Goal: Transaction & Acquisition: Purchase product/service

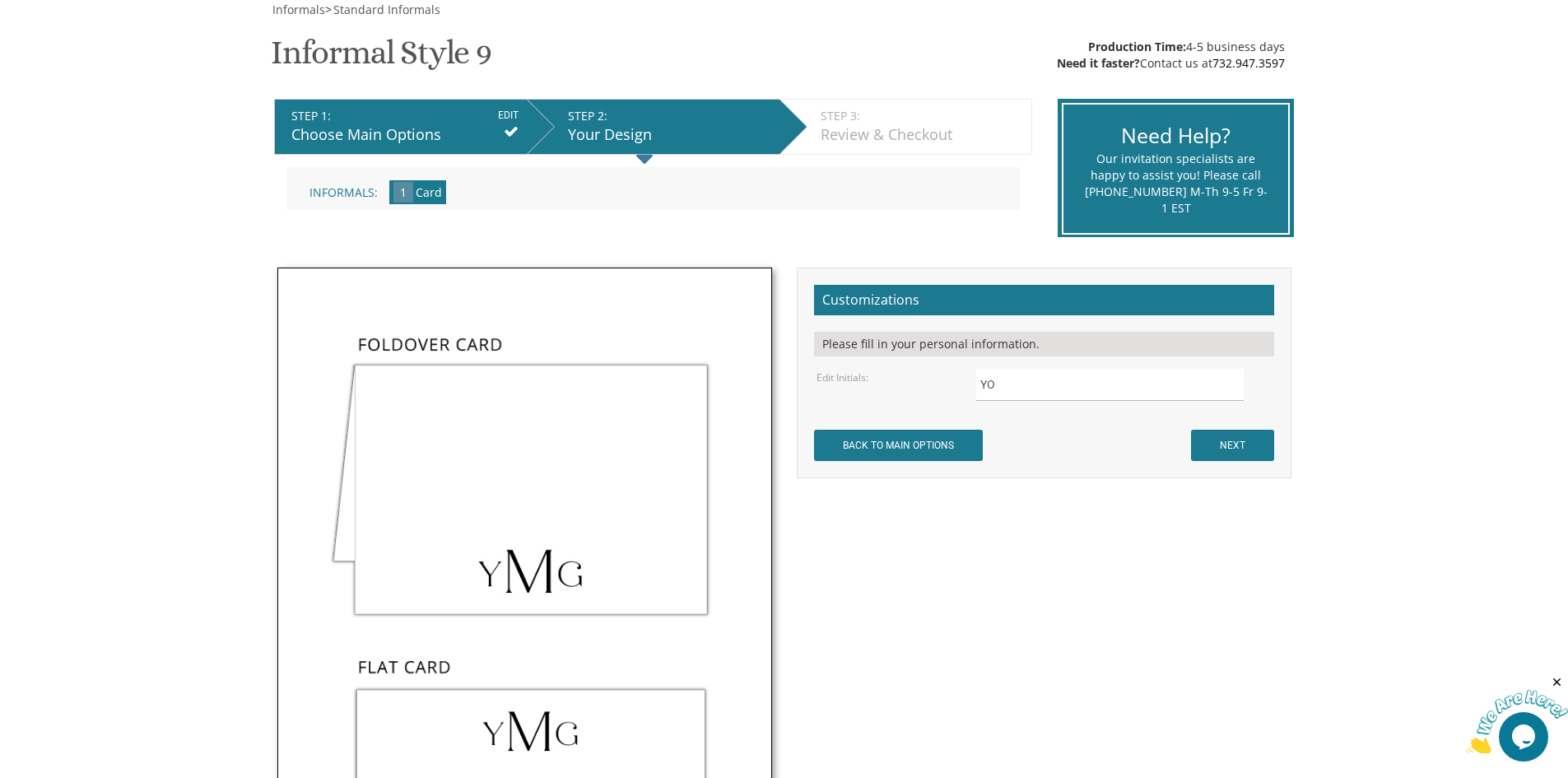
scroll to position [83, 0]
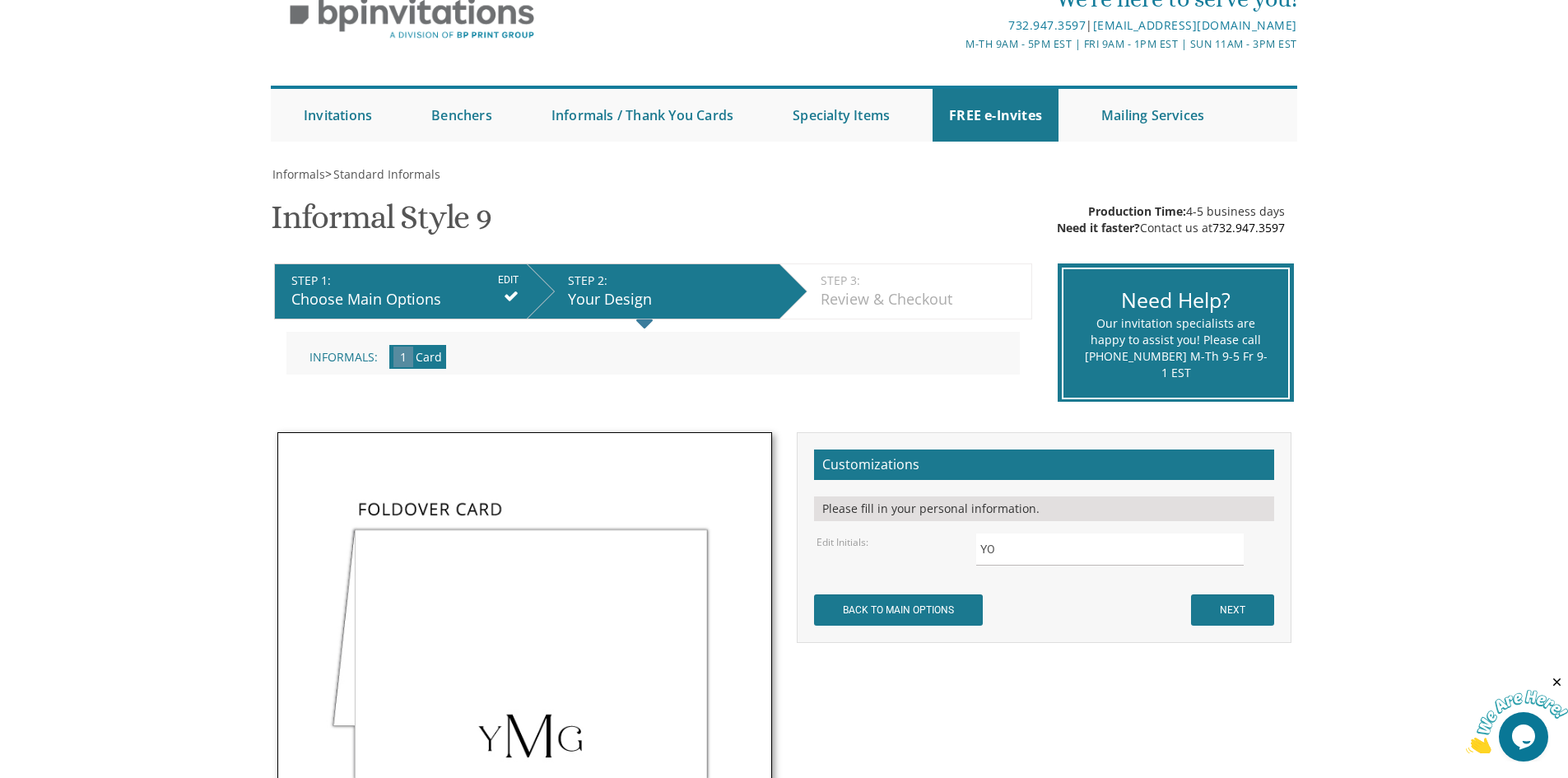
click at [517, 299] on icon at bounding box center [511, 296] width 15 height 15
click at [513, 296] on icon at bounding box center [511, 296] width 15 height 15
click at [443, 286] on div "STEP 1: EDIT" at bounding box center [405, 280] width 227 height 16
click at [345, 297] on div "Choose Main Options" at bounding box center [405, 299] width 227 height 22
click at [975, 606] on input "BACK TO MAIN OPTIONS" at bounding box center [899, 610] width 169 height 31
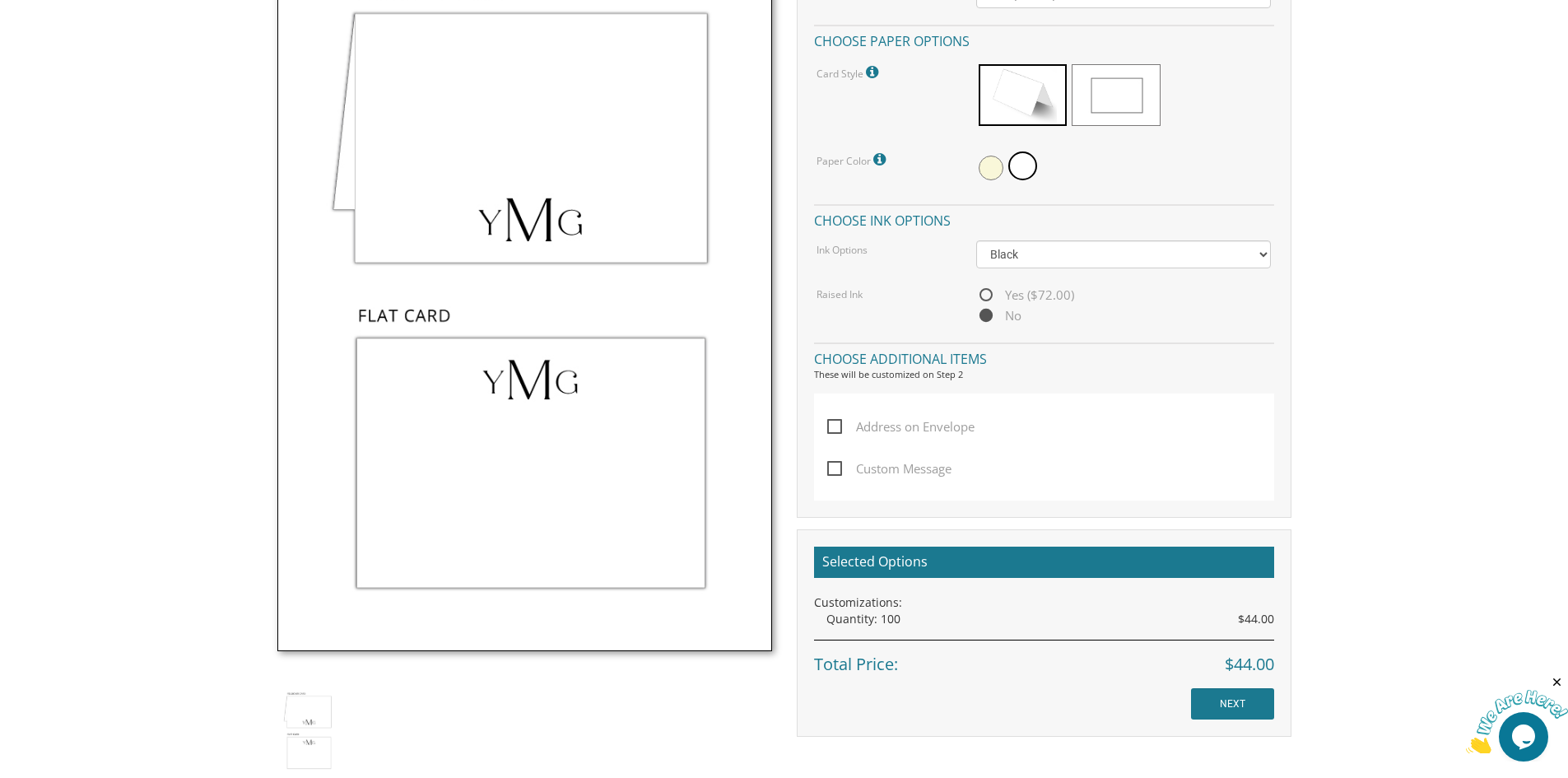
click at [565, 495] on img at bounding box center [525, 283] width 495 height 735
click at [1117, 105] on span at bounding box center [1116, 96] width 88 height 62
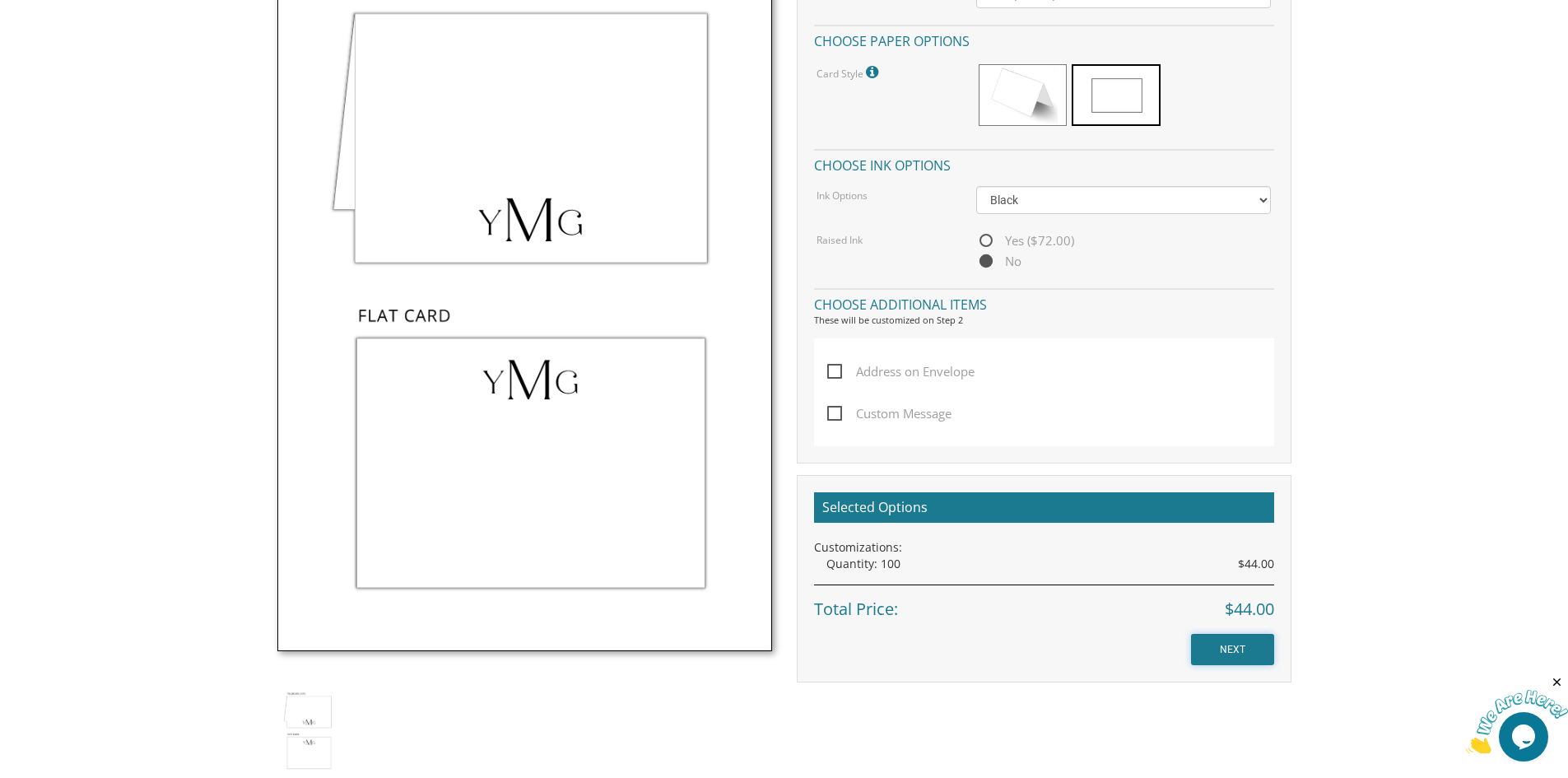
click at [1261, 650] on input "NEXT" at bounding box center [1232, 650] width 83 height 31
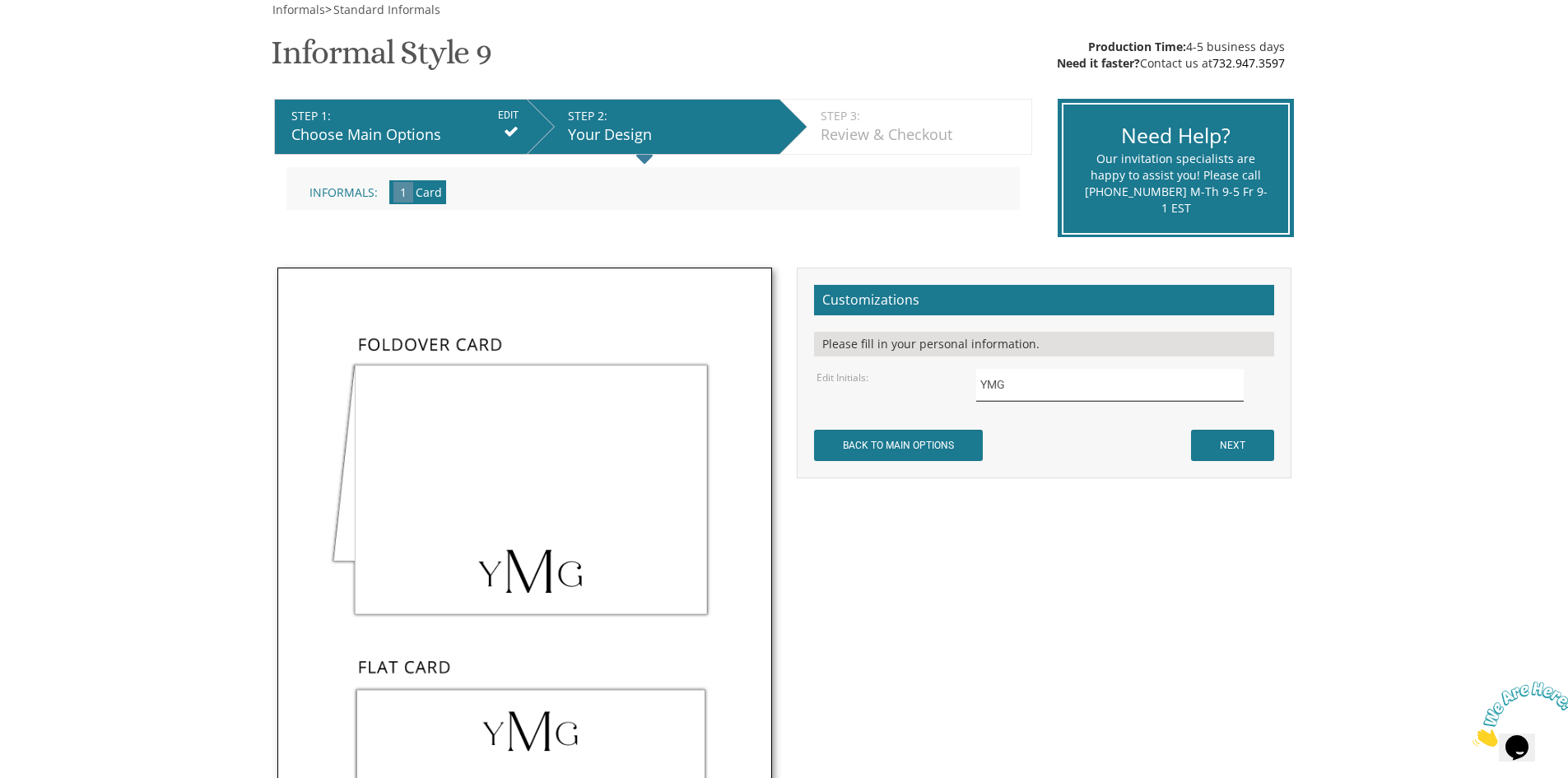
click at [1023, 383] on input "YMG" at bounding box center [1110, 384] width 267 height 32
click at [1426, 307] on body "My Cart {{shoppingcart.totalQuantityDisplay}} Total: {{shoppingcart.subtotal}} …" at bounding box center [784, 616] width 1568 height 1727
click at [987, 377] on input "YO" at bounding box center [1110, 384] width 267 height 32
click at [1028, 390] on input "Y.O" at bounding box center [1110, 384] width 267 height 32
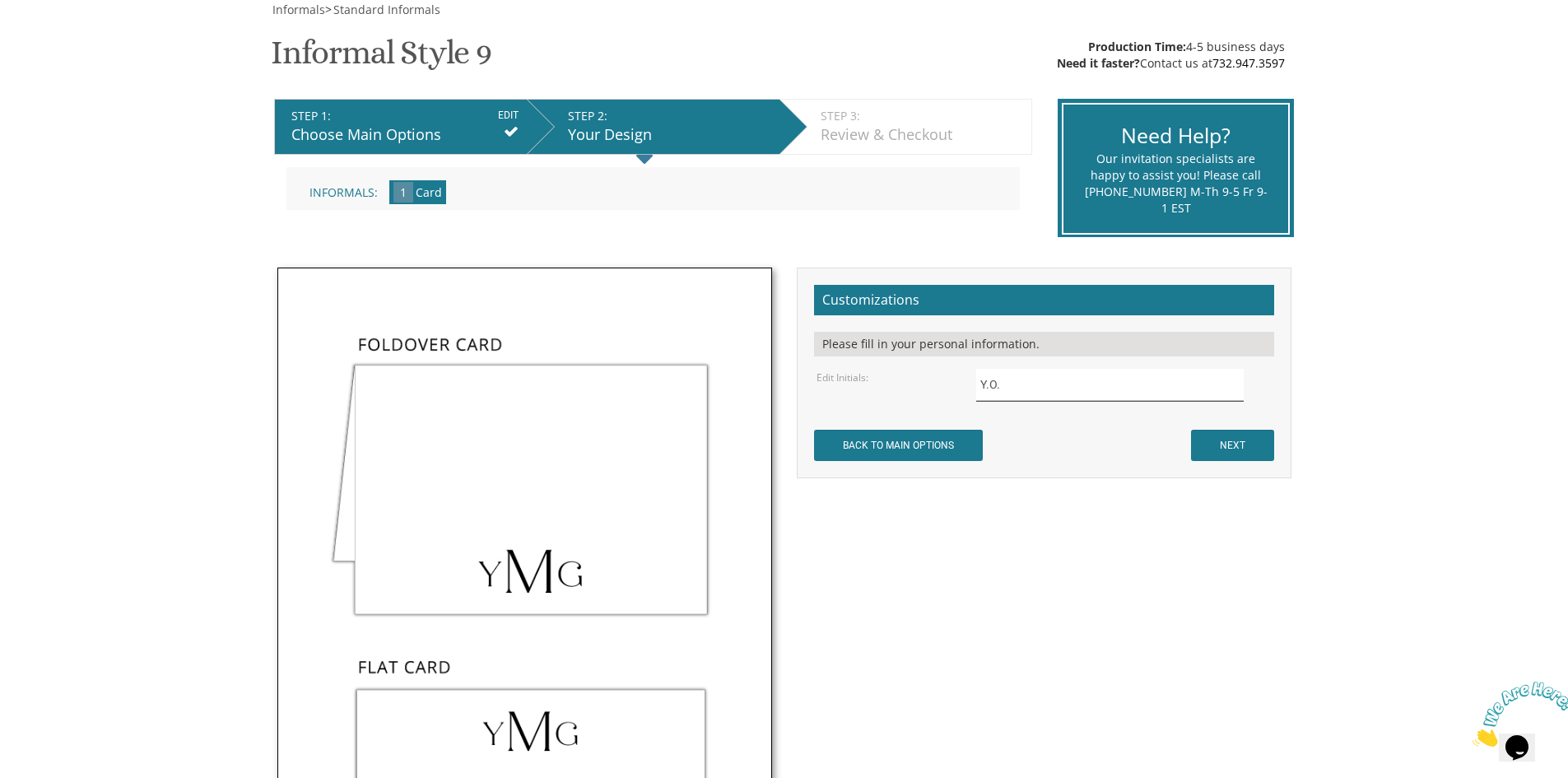
type input "Y.O."
click at [1453, 432] on body "My Cart {{shoppingcart.totalQuantityDisplay}} Total: {{shoppingcart.subtotal}} …" at bounding box center [784, 616] width 1568 height 1727
click at [1226, 443] on input "NEXT" at bounding box center [1232, 445] width 83 height 31
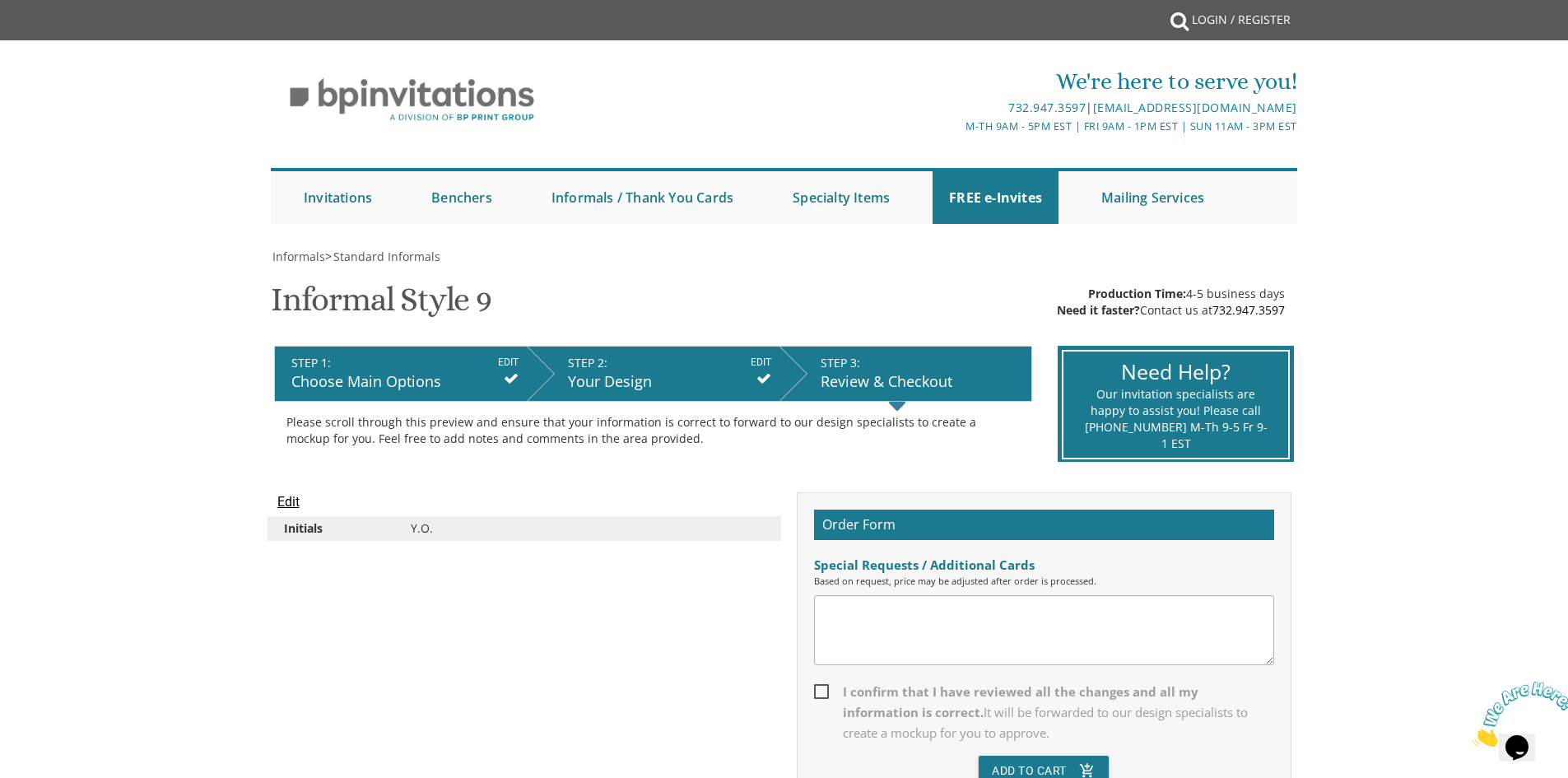
scroll to position [412, 0]
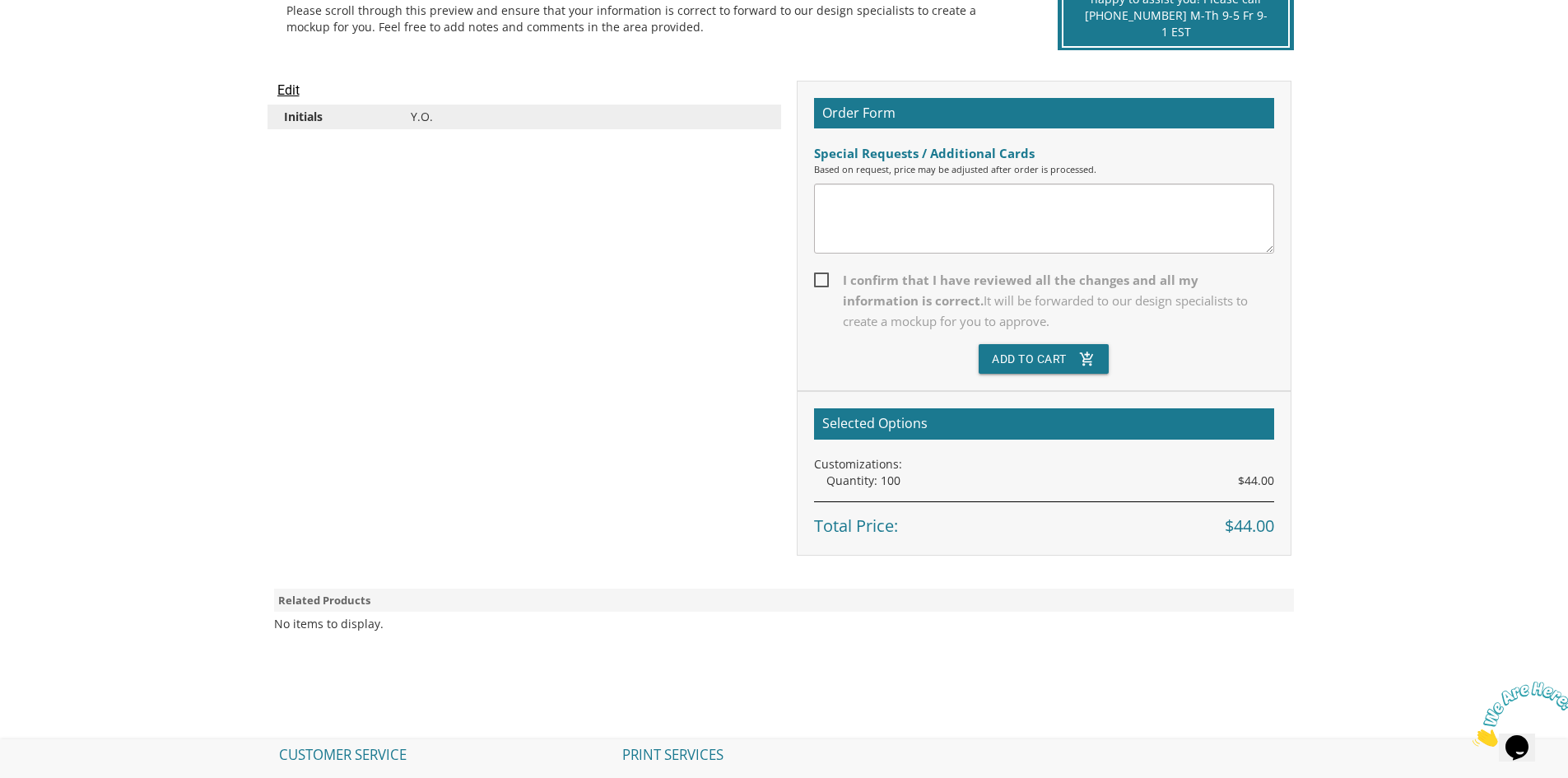
click at [824, 278] on span "I confirm that I have reviewed all the changes and all my information is correc…" at bounding box center [1044, 301] width 460 height 62
click at [824, 278] on input "I confirm that I have reviewed all the changes and all my information is correc…" at bounding box center [819, 278] width 10 height 10
checkbox input "true"
click at [1059, 359] on button "Add To Cart add_shopping_cart" at bounding box center [1043, 358] width 130 height 29
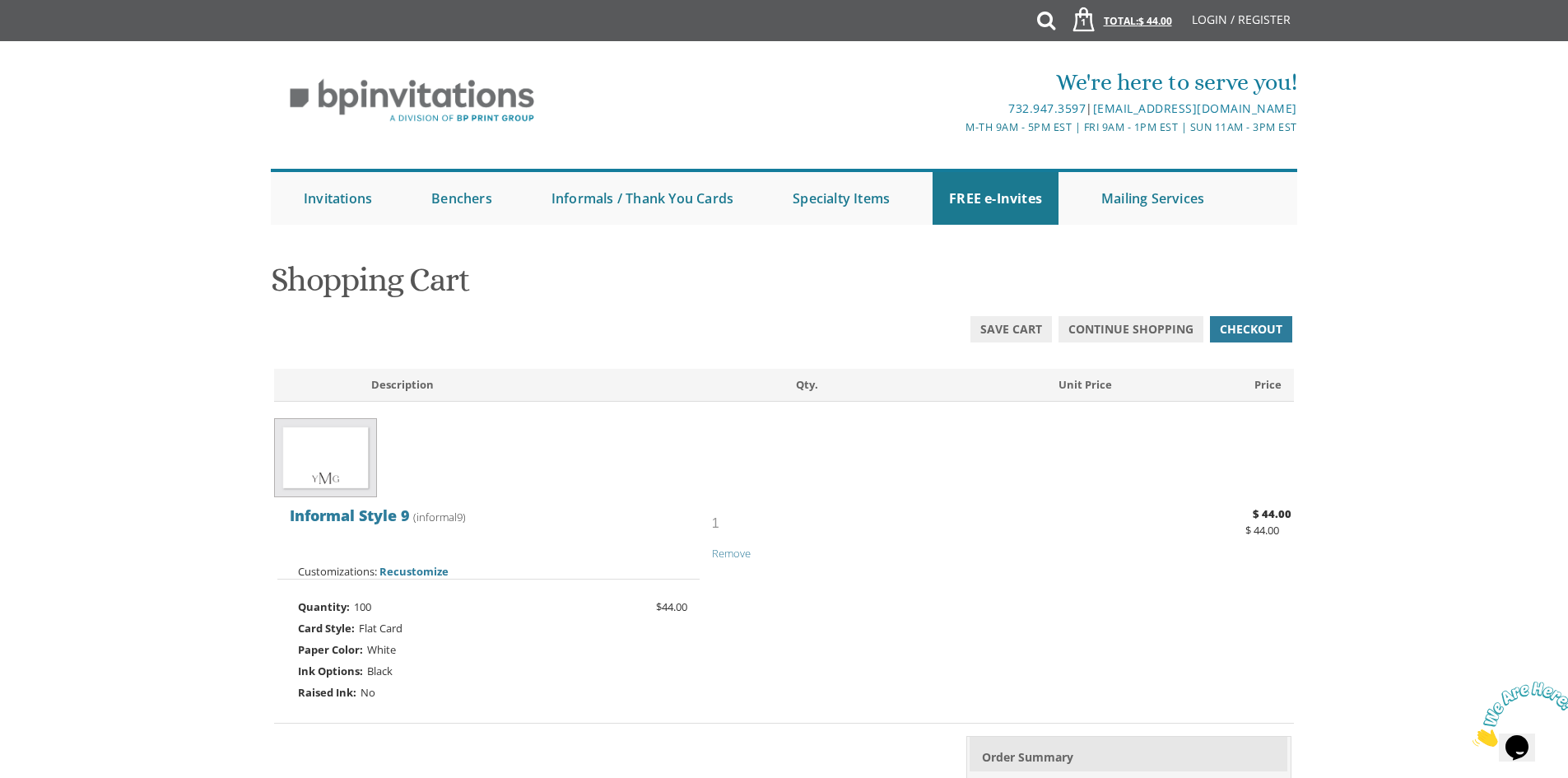
click at [1128, 26] on link "1 Total: $ 44.00 $ 44.00" at bounding box center [1117, 28] width 127 height 58
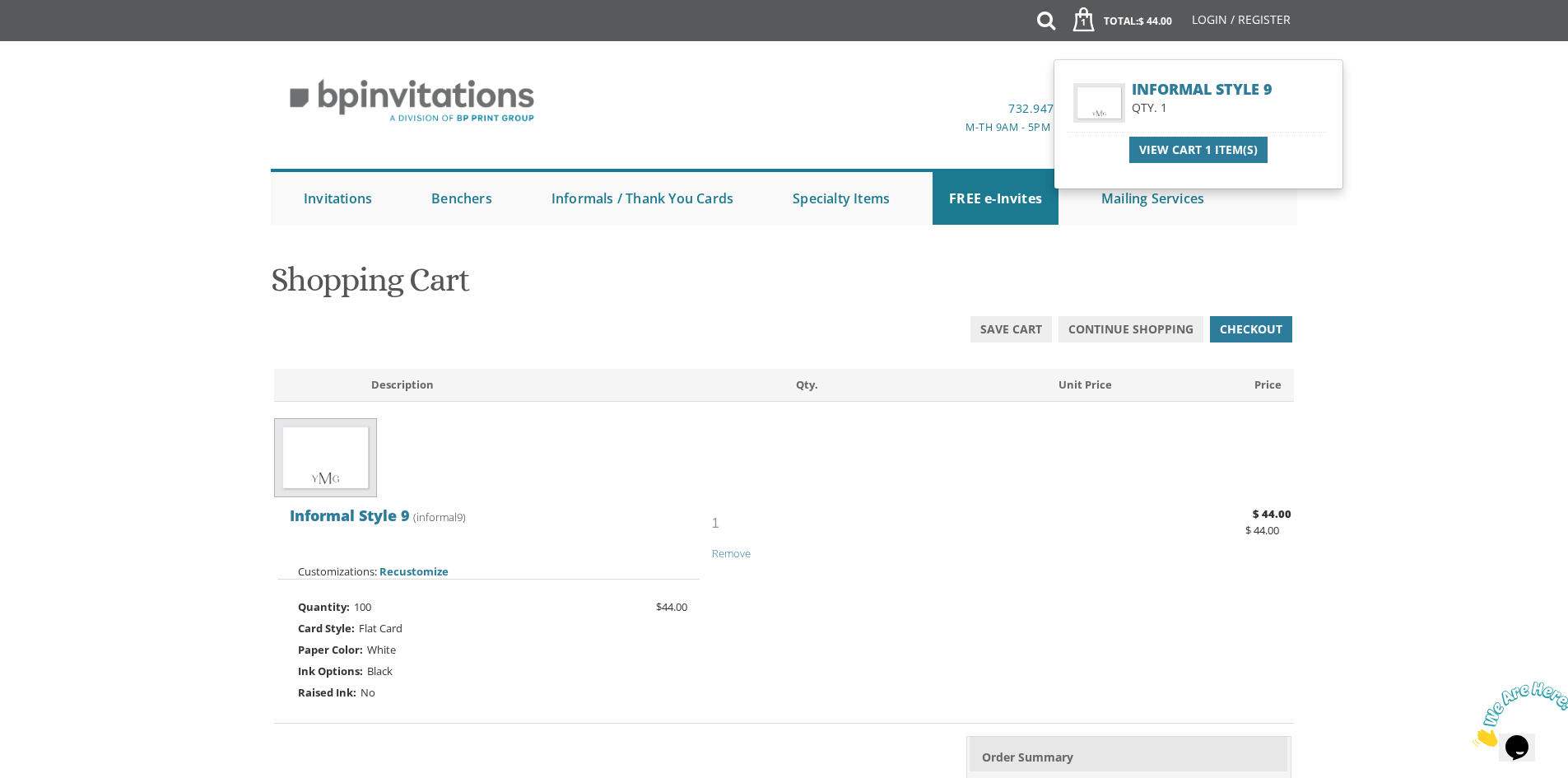
click at [1410, 448] on body "My Cart 1 Total: $ 44.00 $ 44.00 Informal Style 9 Qty. 1" at bounding box center [784, 664] width 1568 height 1329
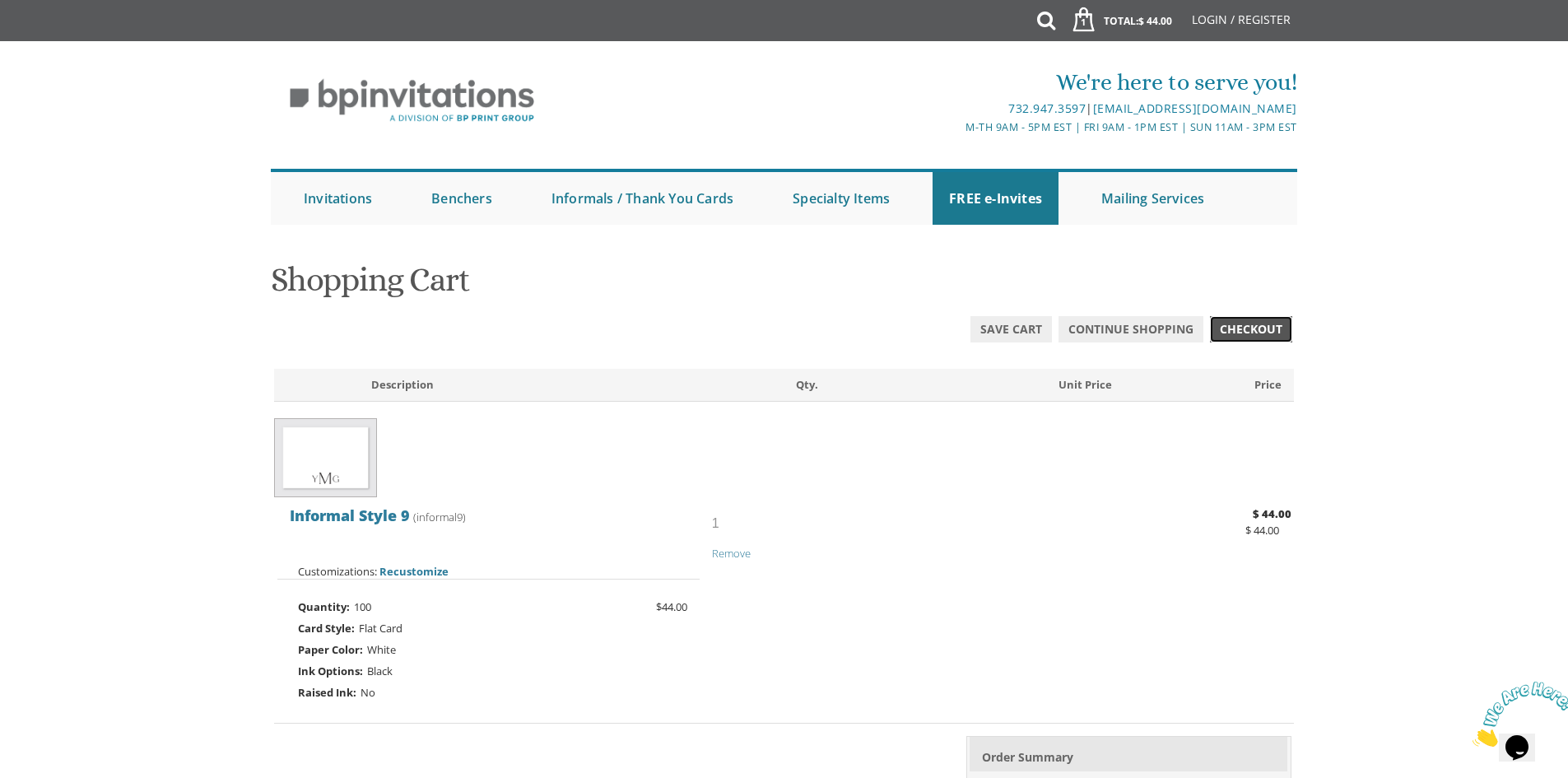
click at [1237, 340] on link "Checkout" at bounding box center [1251, 329] width 83 height 27
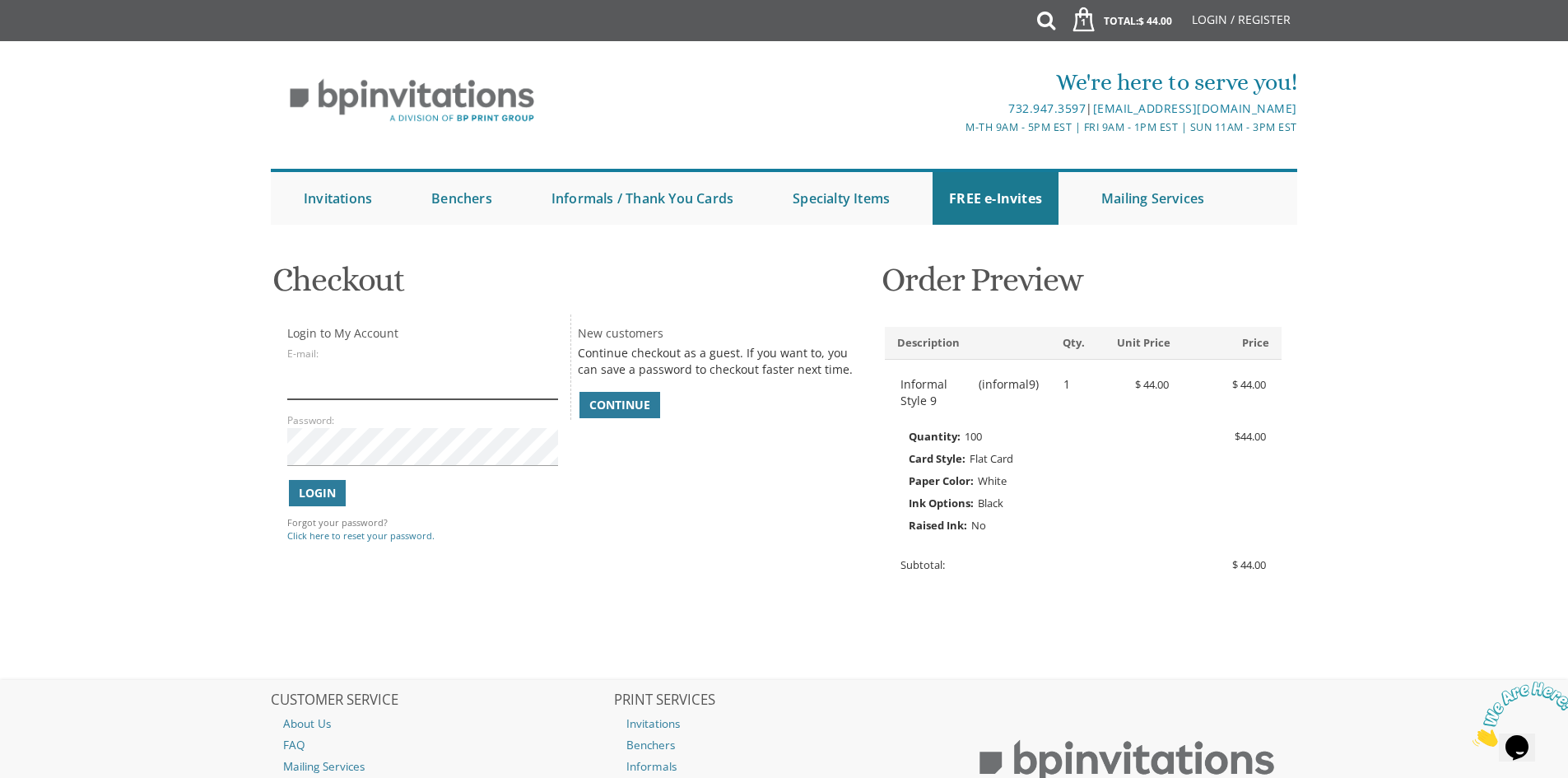
click at [370, 378] on input "E-mail:" at bounding box center [421, 380] width 270 height 38
click at [777, 620] on div "You are currently editing Order #. To place a new order you must exit editing m…" at bounding box center [784, 464] width 1054 height 431
click at [615, 400] on span "Continue" at bounding box center [619, 404] width 61 height 16
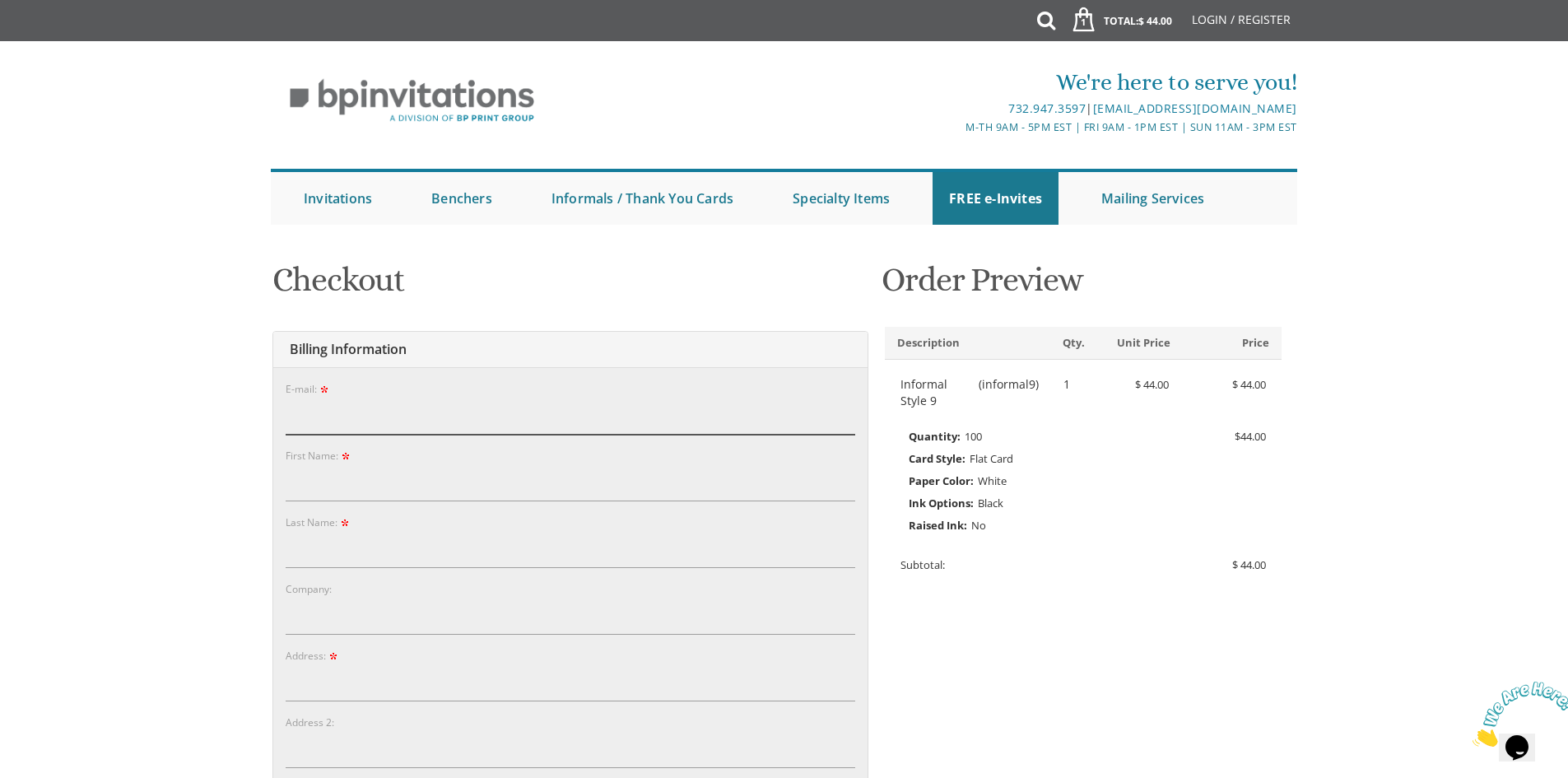
click at [615, 400] on input "E-mail:" at bounding box center [569, 415] width 569 height 38
type input "peninafishbane@gmail.com"
type input "Penina"
type input "Broyde"
type input "Ambo Properties"
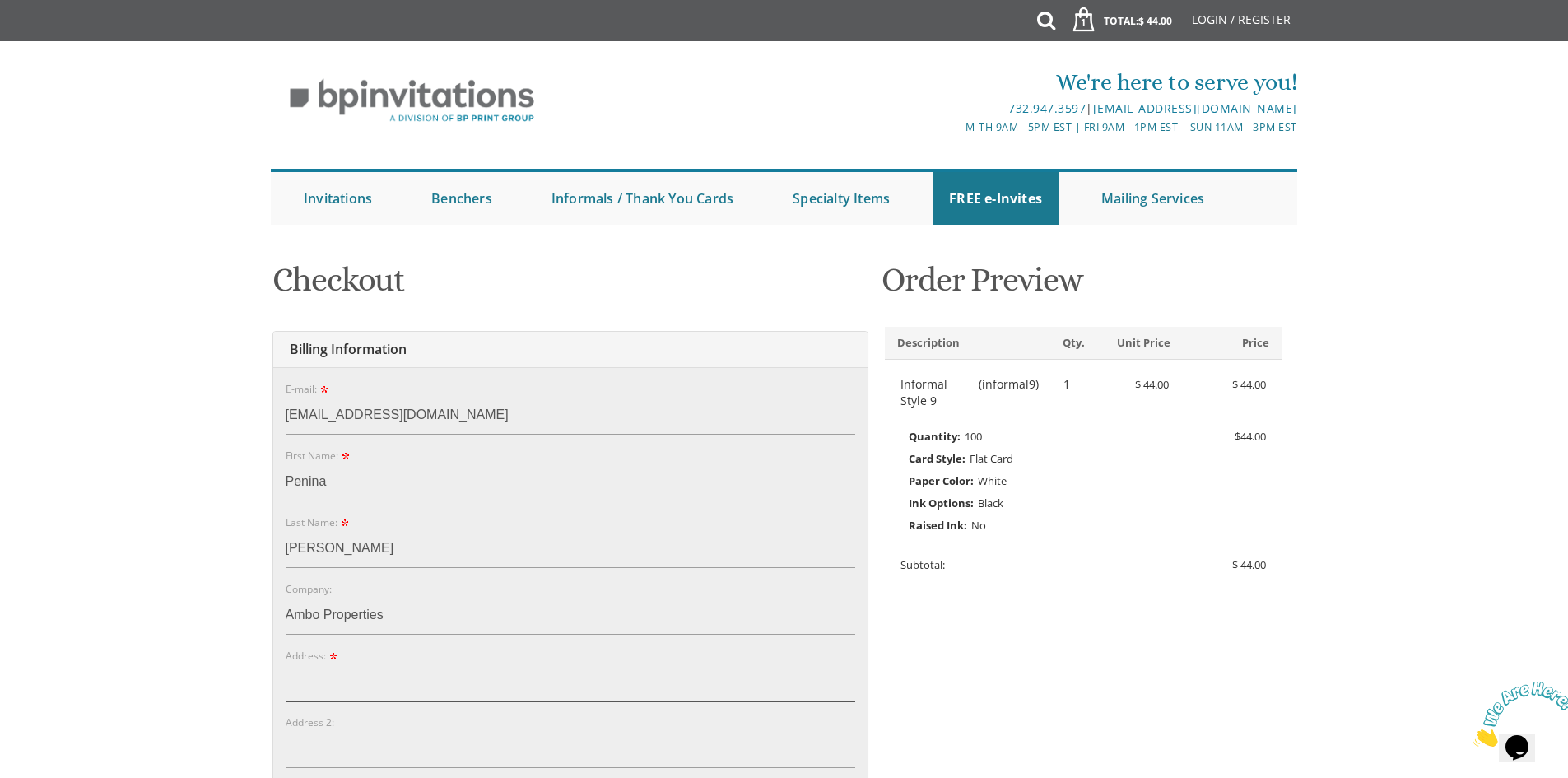
type input "525 New Jersey 70"
type input "Suite 3B"
type input "Lakewood"
type input "08723"
select select "NJ"
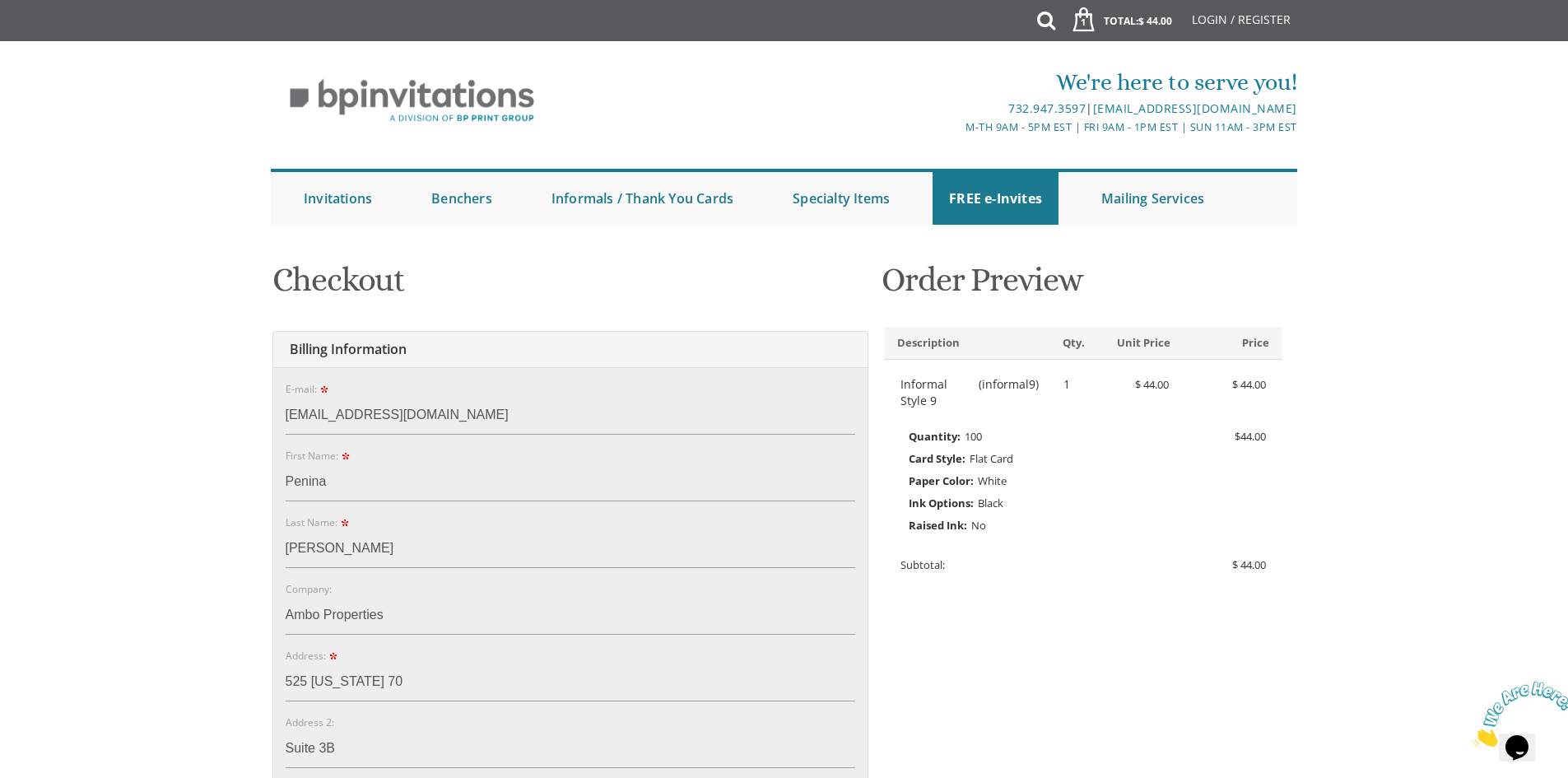
type input "7738155491"
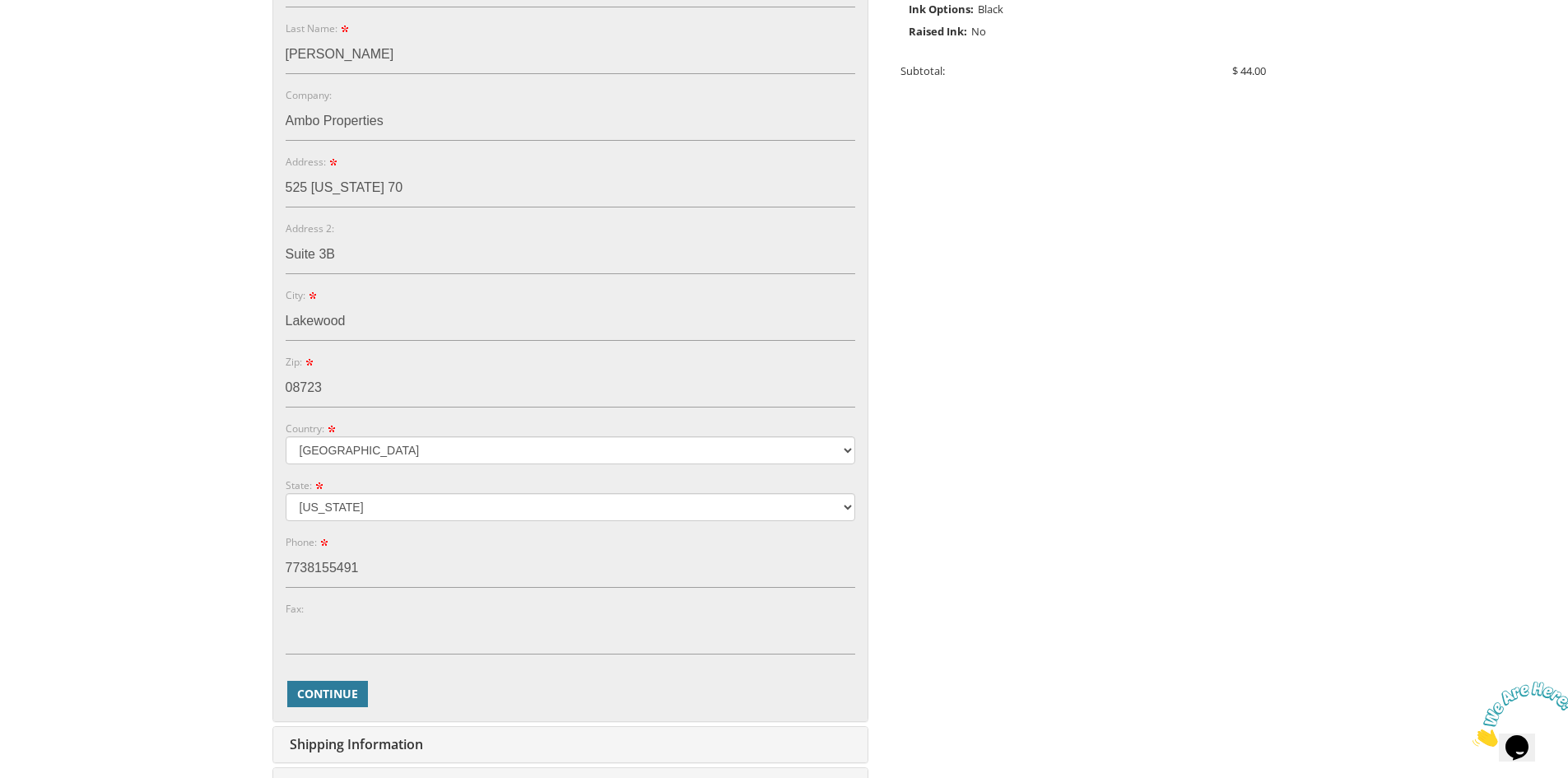
scroll to position [576, 0]
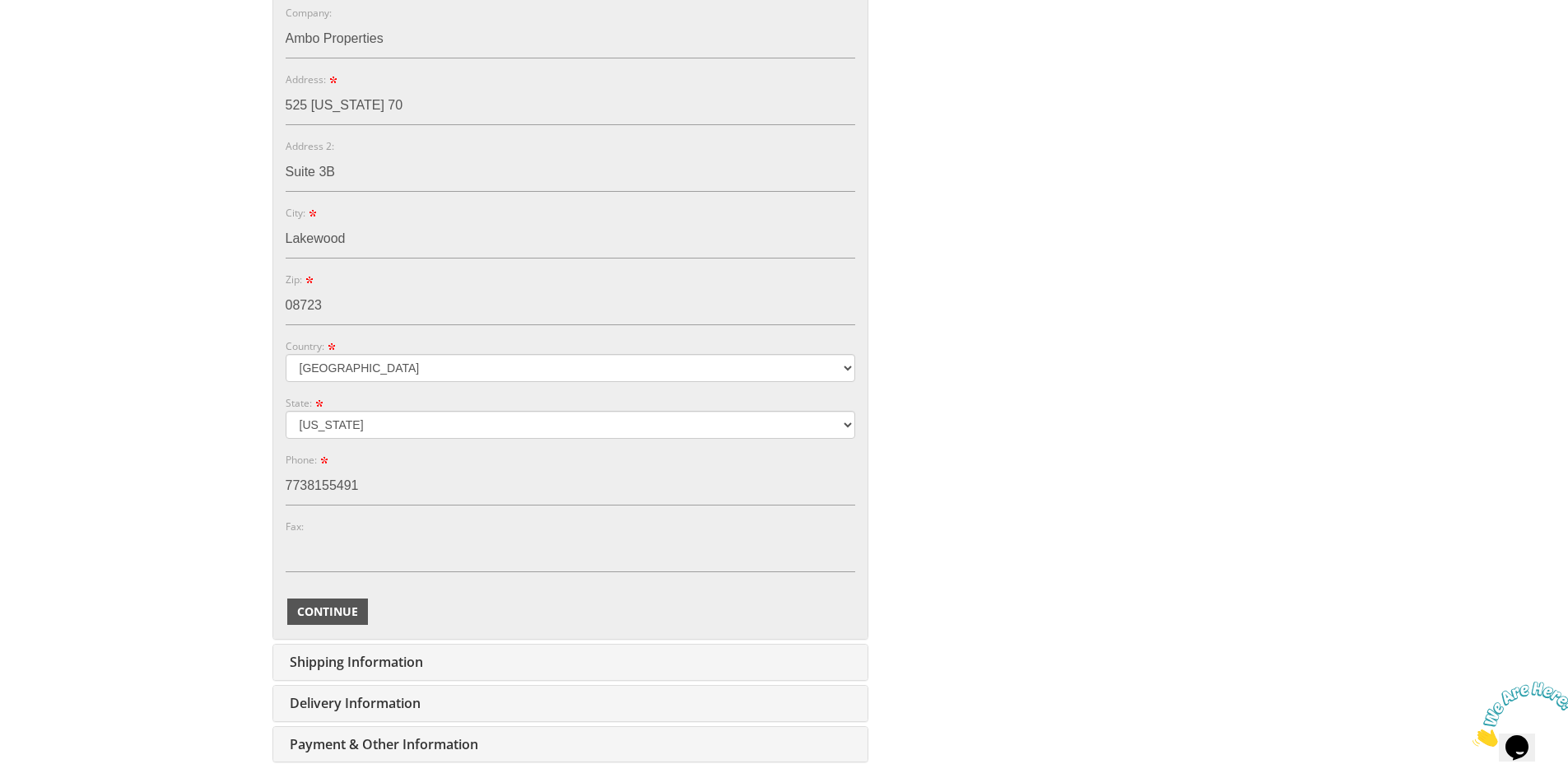
click at [365, 610] on button "Continue" at bounding box center [327, 612] width 81 height 27
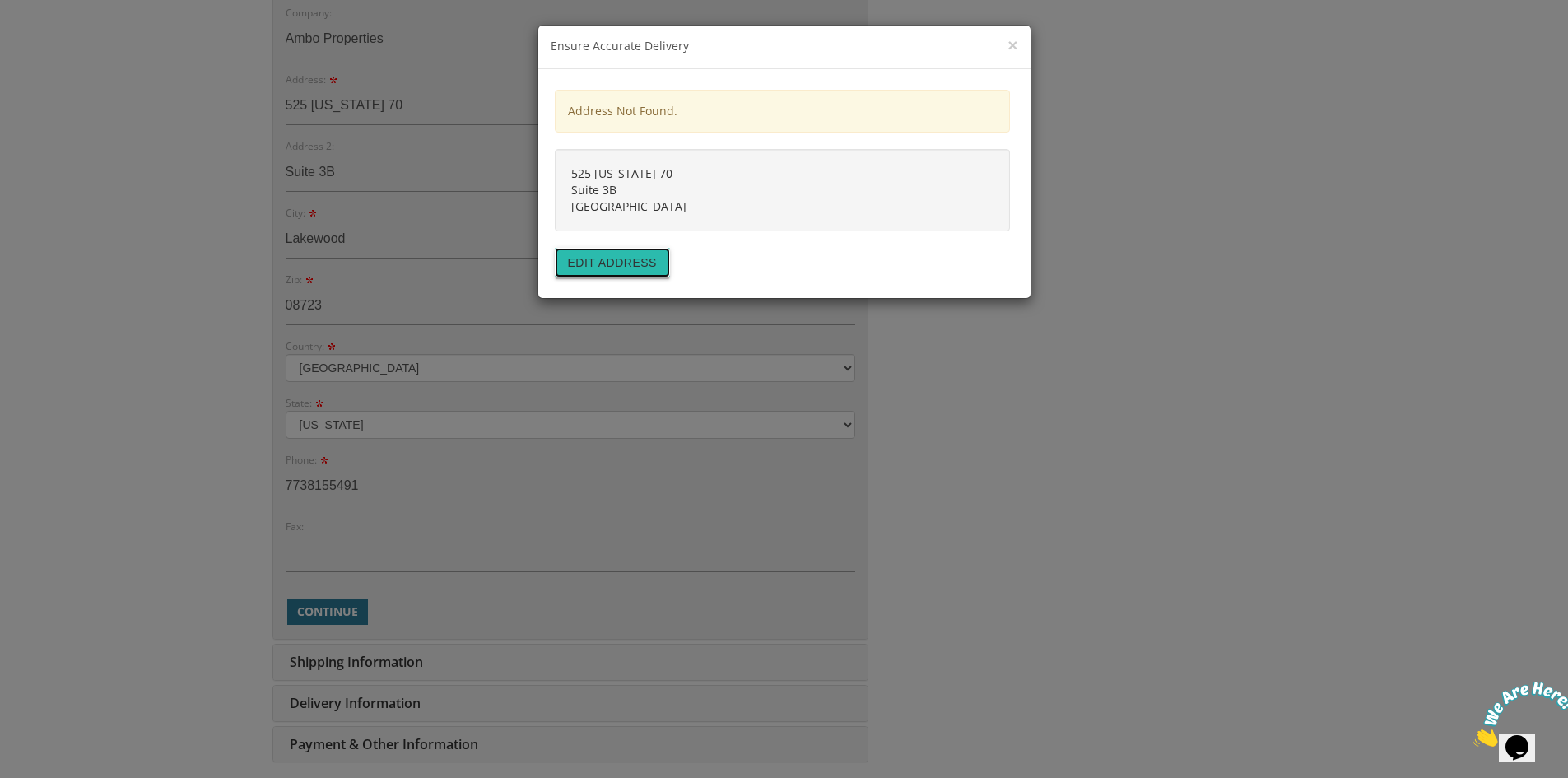
click at [612, 262] on button "Edit address" at bounding box center [613, 263] width 115 height 29
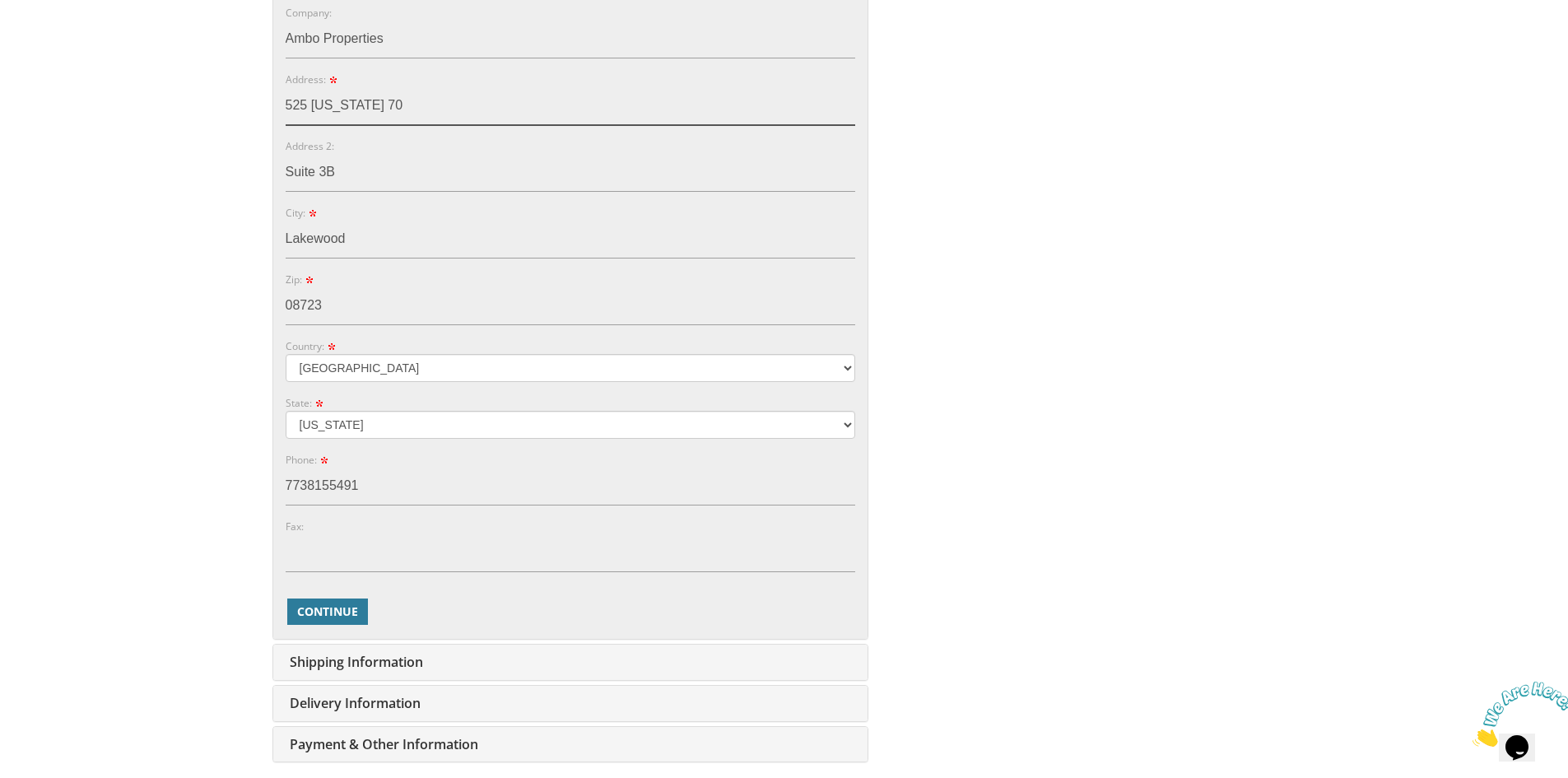
drag, startPoint x: 309, startPoint y: 102, endPoint x: 372, endPoint y: 107, distance: 63.2
click at [372, 107] on input "525 New Jersey 70" at bounding box center [569, 106] width 569 height 38
type input "525 Rt 70"
click at [940, 227] on div "You are currently editing Order #. To place a new order you must exit editing m…" at bounding box center [784, 226] width 1029 height 1105
click at [317, 616] on span "Continue" at bounding box center [327, 611] width 61 height 16
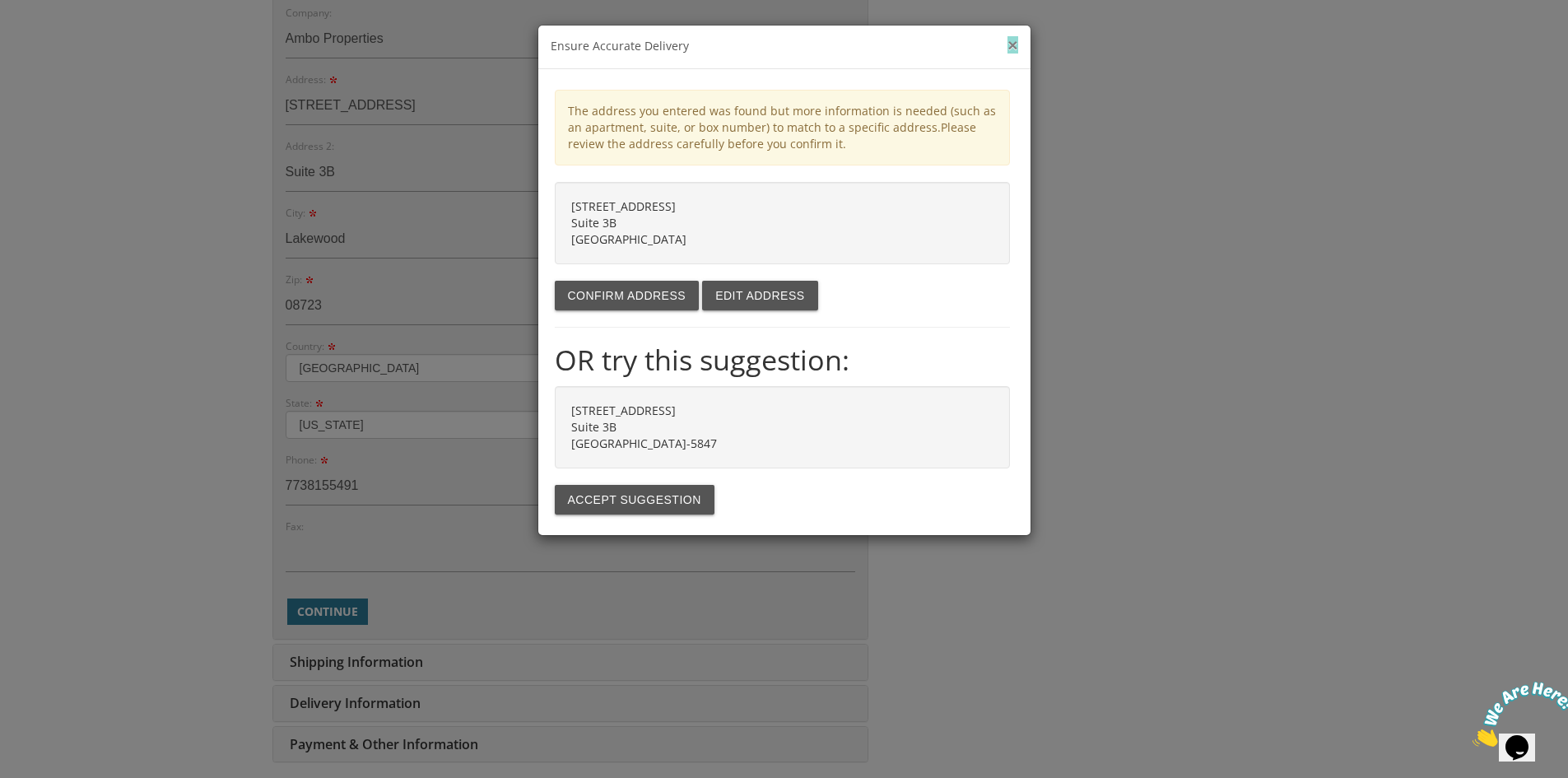
click at [1007, 47] on button "×" at bounding box center [1011, 45] width 9 height 17
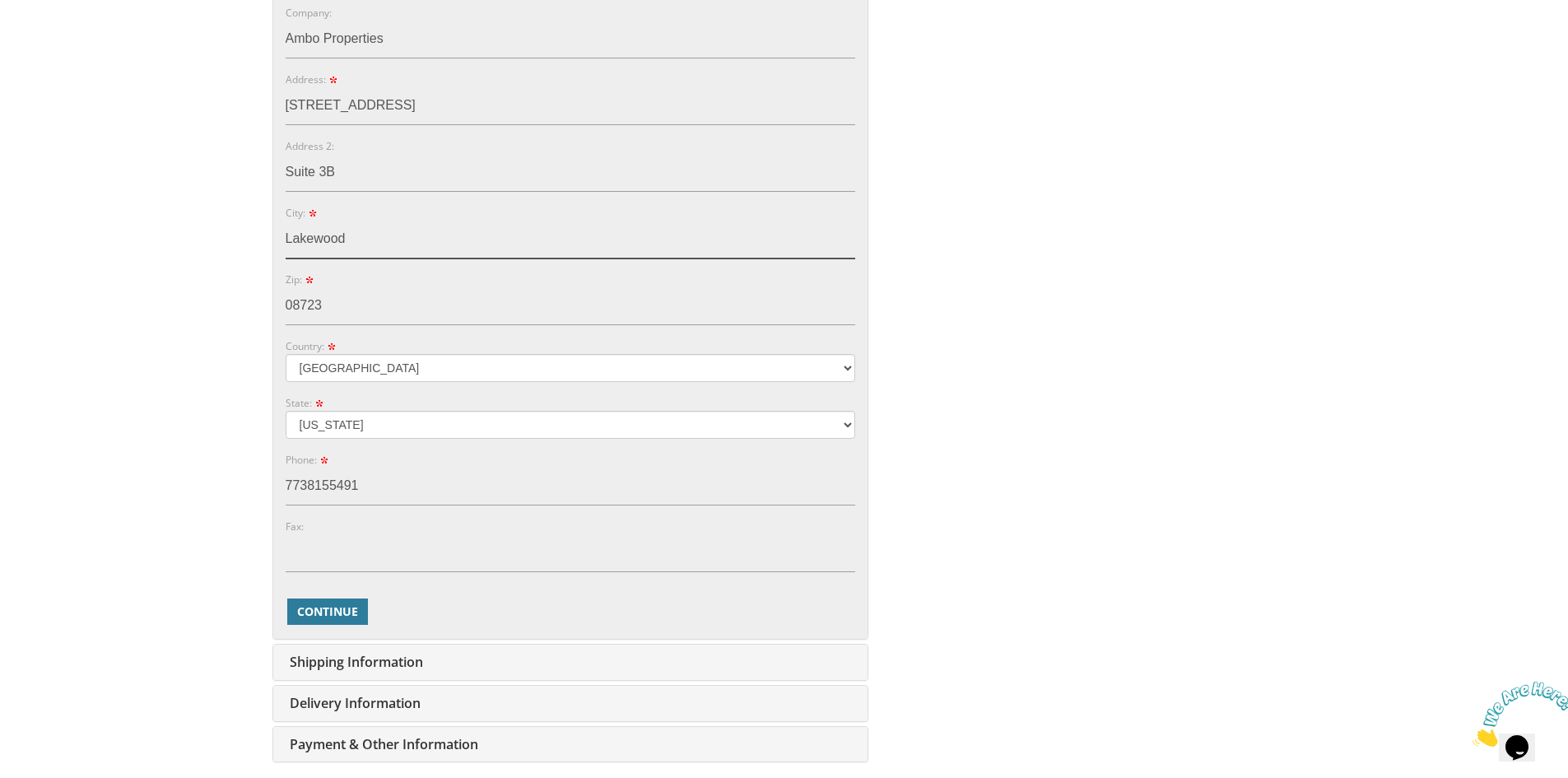
click at [439, 239] on input "Lakewood" at bounding box center [569, 240] width 569 height 38
type input "Brick"
click at [1349, 537] on body "My Cart 1 Total: $ 44.00 $ 44.00 Informal Style 9 Qty. 1" at bounding box center [784, 265] width 1568 height 1684
click at [321, 616] on span "Continue" at bounding box center [327, 611] width 61 height 16
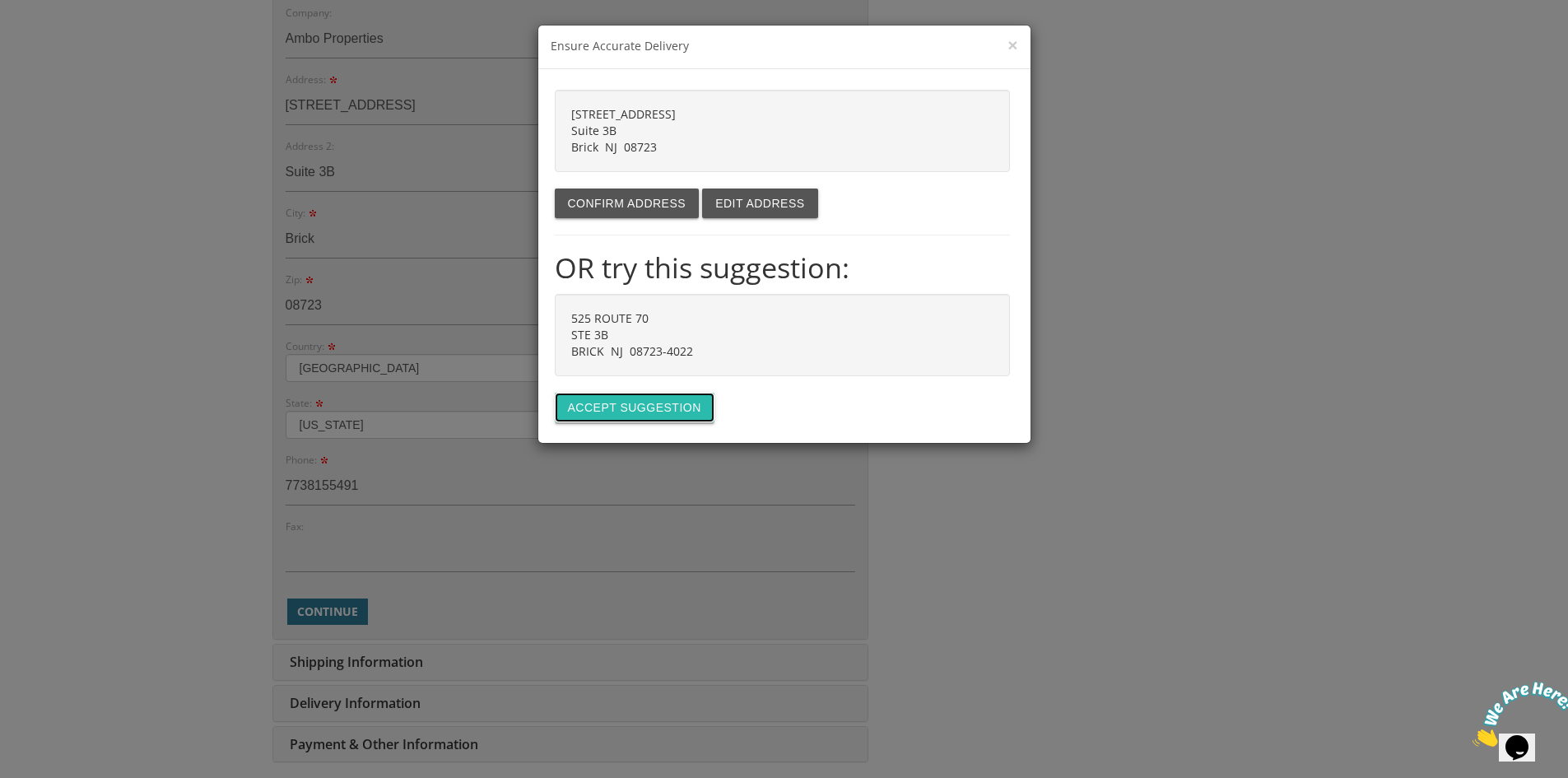
click at [617, 411] on button "Accept suggestion" at bounding box center [634, 408] width 159 height 29
type input "525 ROUTE 70"
type input "STE 3B"
type input "BRICK"
type input "08723-4022"
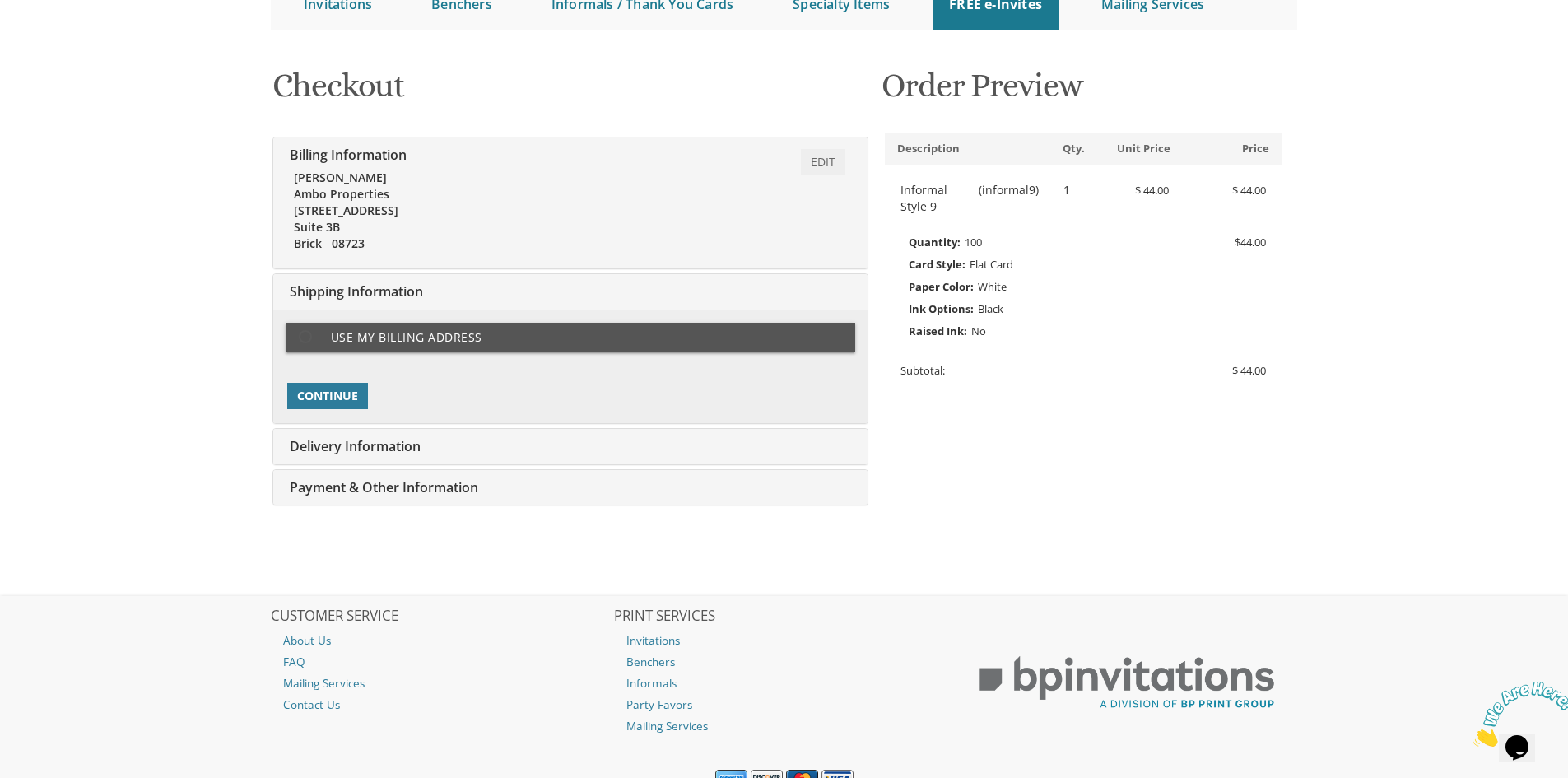
scroll to position [267, 0]
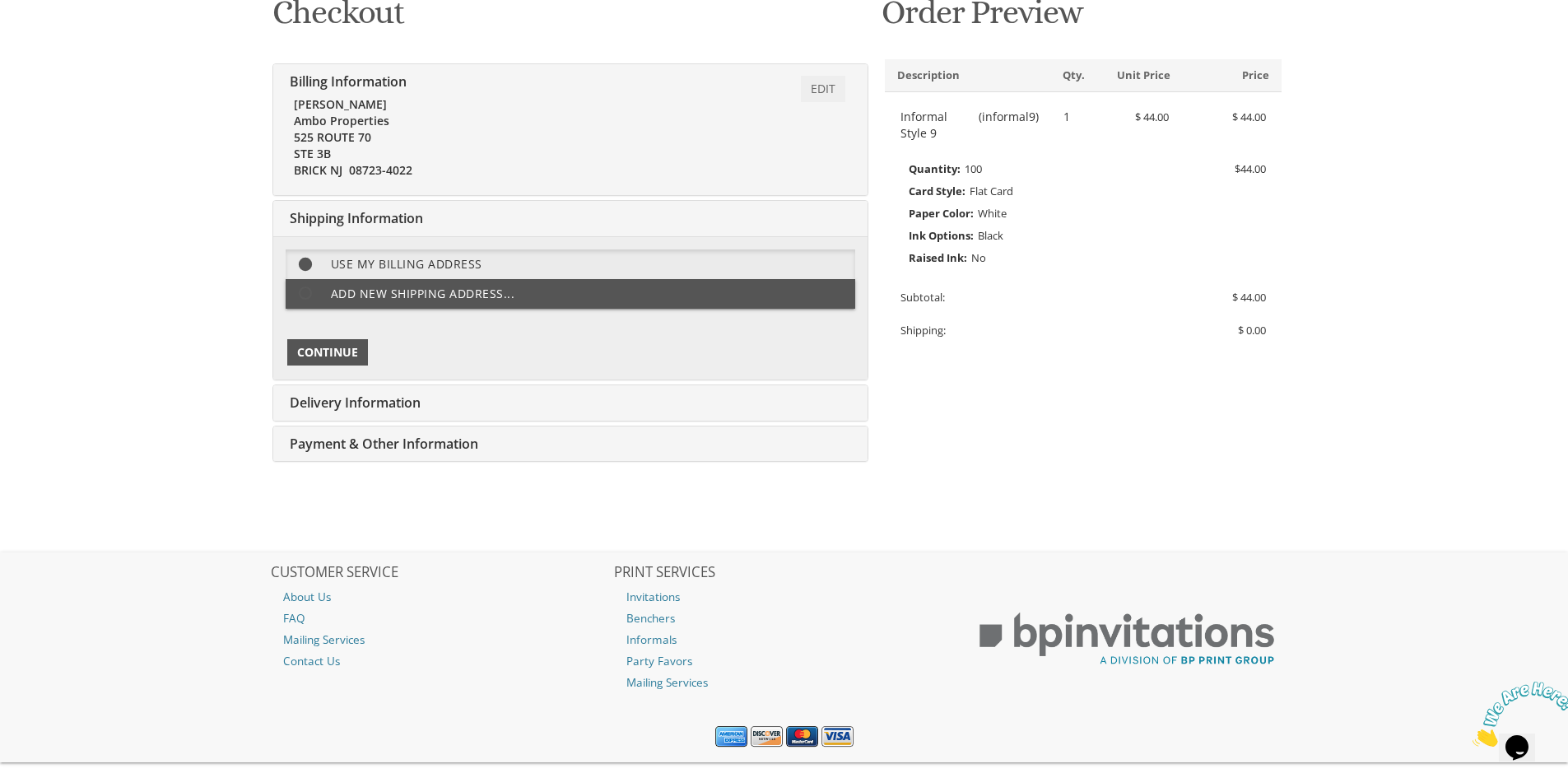
click at [354, 358] on span "Continue" at bounding box center [327, 352] width 61 height 16
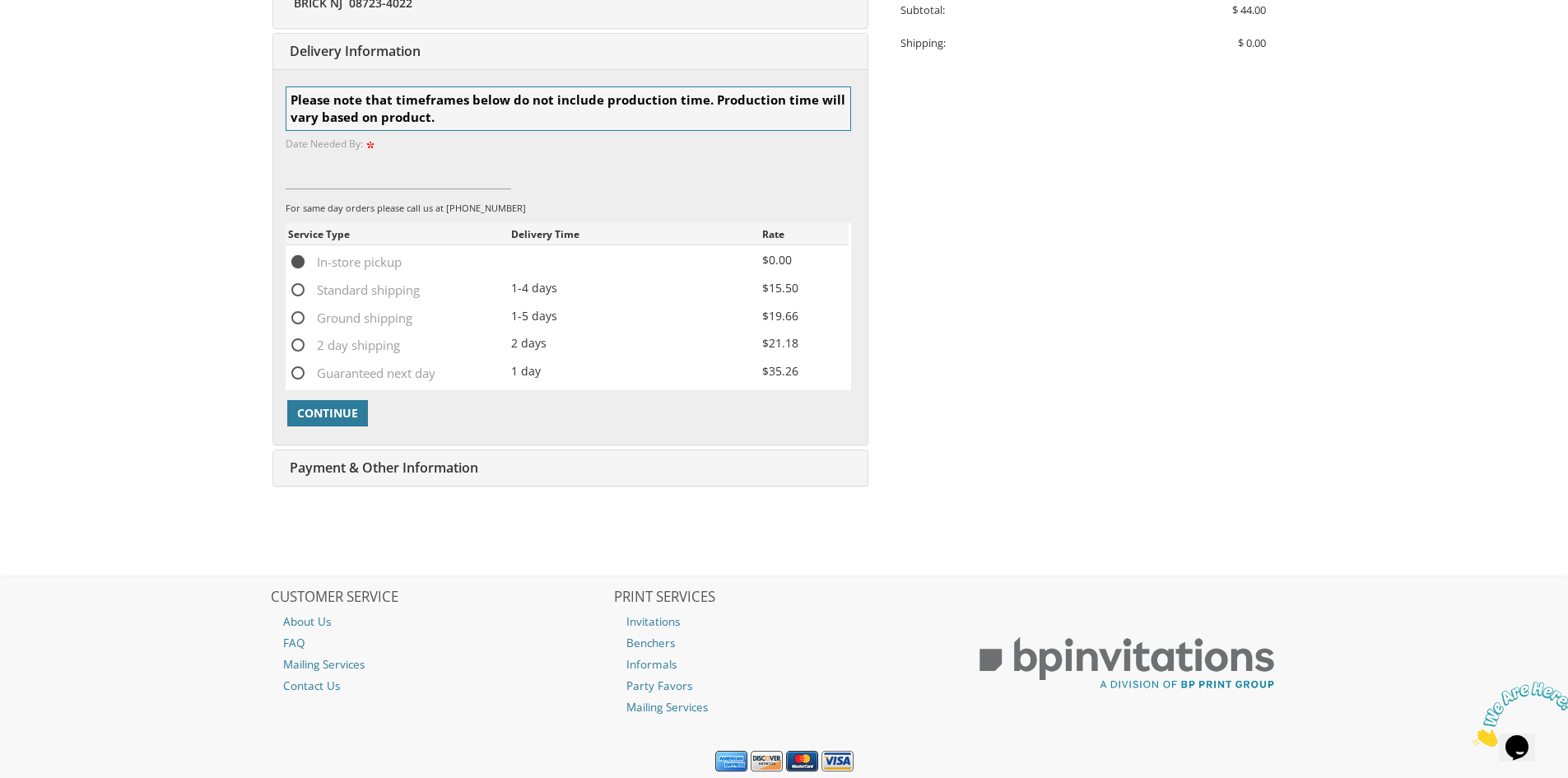
scroll to position [558, 0]
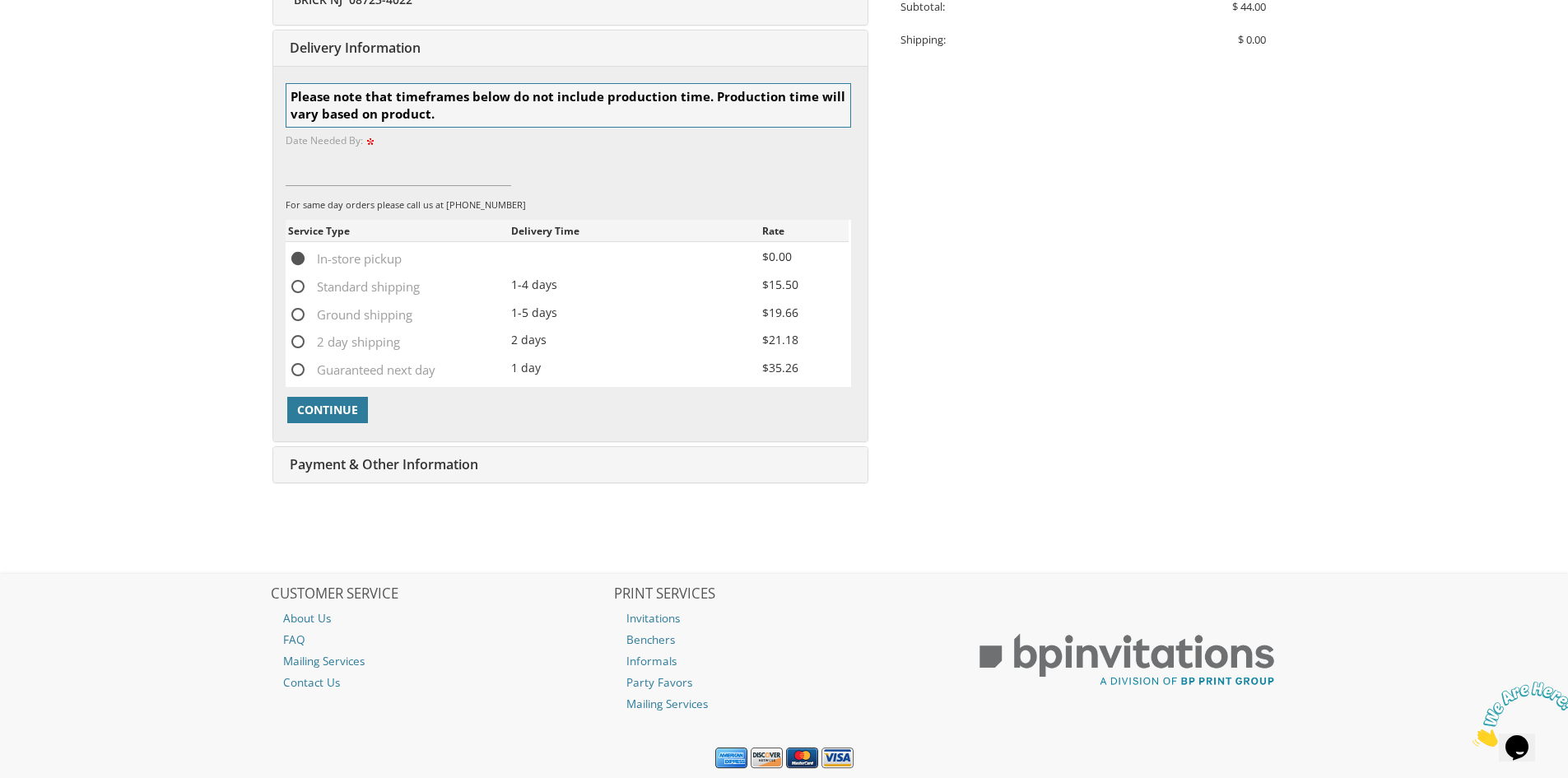
click at [348, 283] on span "Standard shipping" at bounding box center [353, 287] width 132 height 21
click at [299, 283] on input "Standard shipping" at bounding box center [293, 285] width 10 height 10
radio input "true"
click at [321, 406] on span "Continue" at bounding box center [327, 409] width 61 height 16
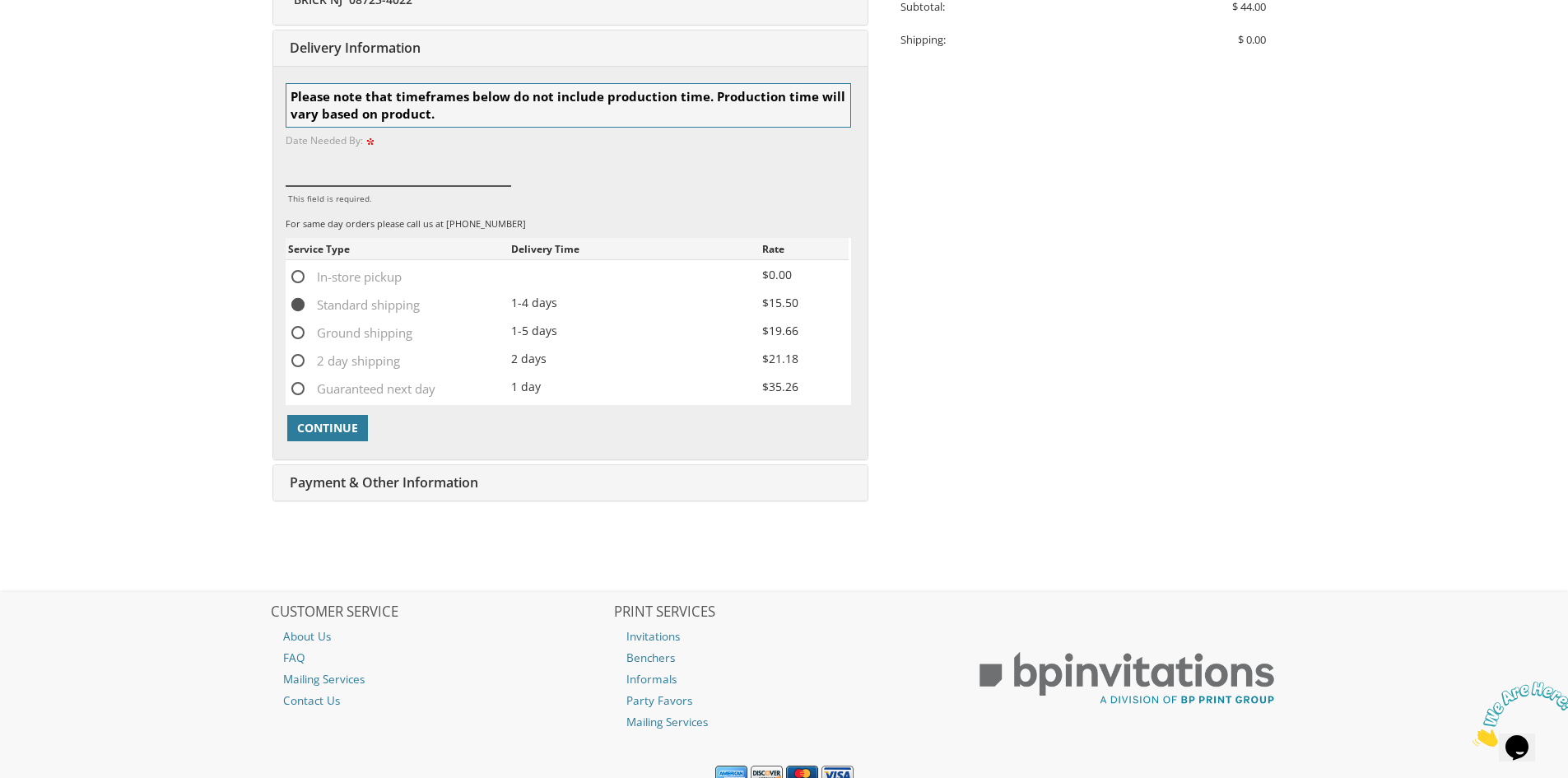
click at [351, 156] on input "This field is required." at bounding box center [398, 167] width 227 height 38
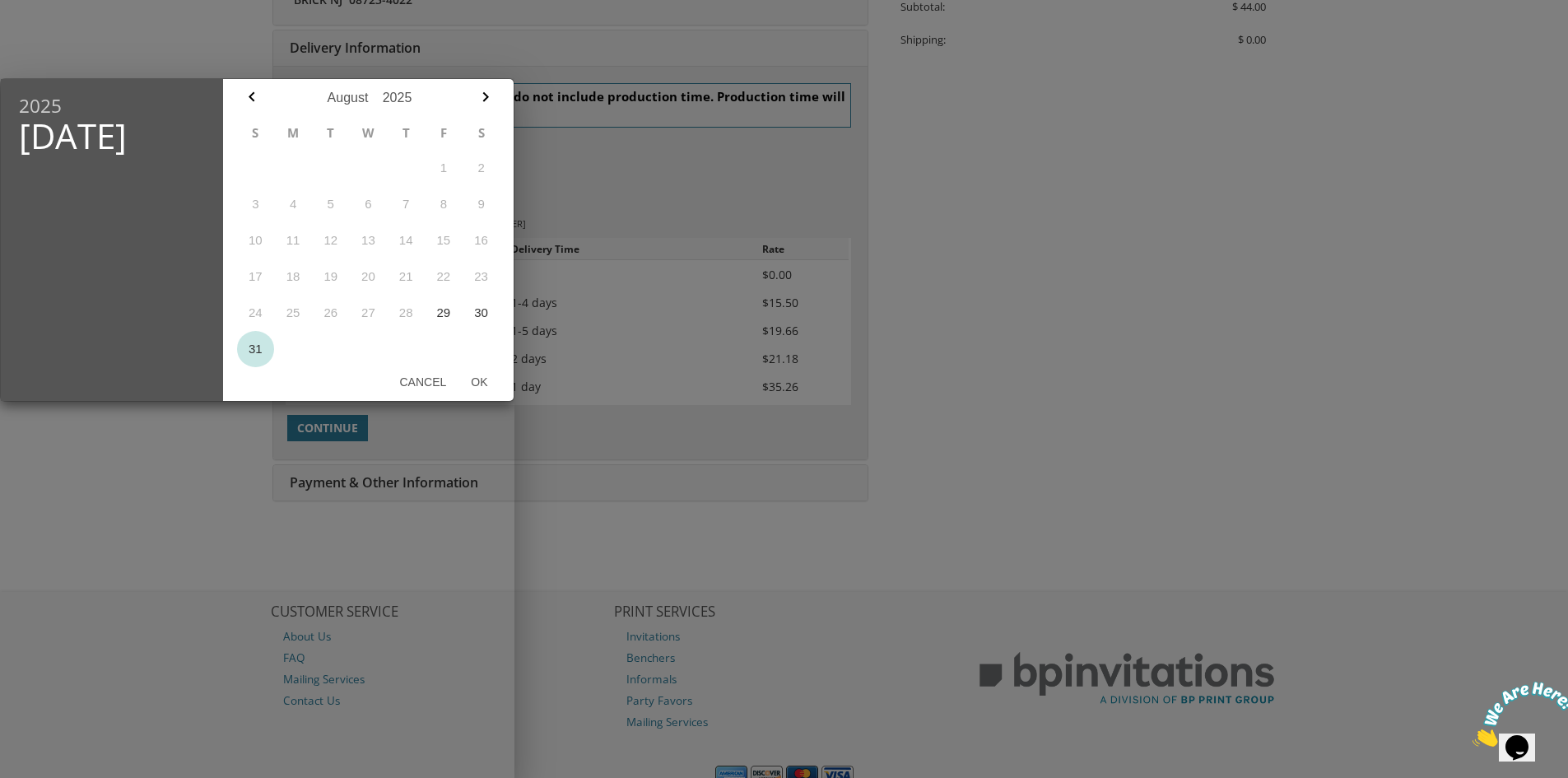
click at [249, 350] on button "31" at bounding box center [256, 349] width 38 height 36
click at [501, 370] on div "August January February March April May June July August September October Nove…" at bounding box center [368, 240] width 290 height 322
click at [496, 87] on button "button" at bounding box center [485, 99] width 29 height 34
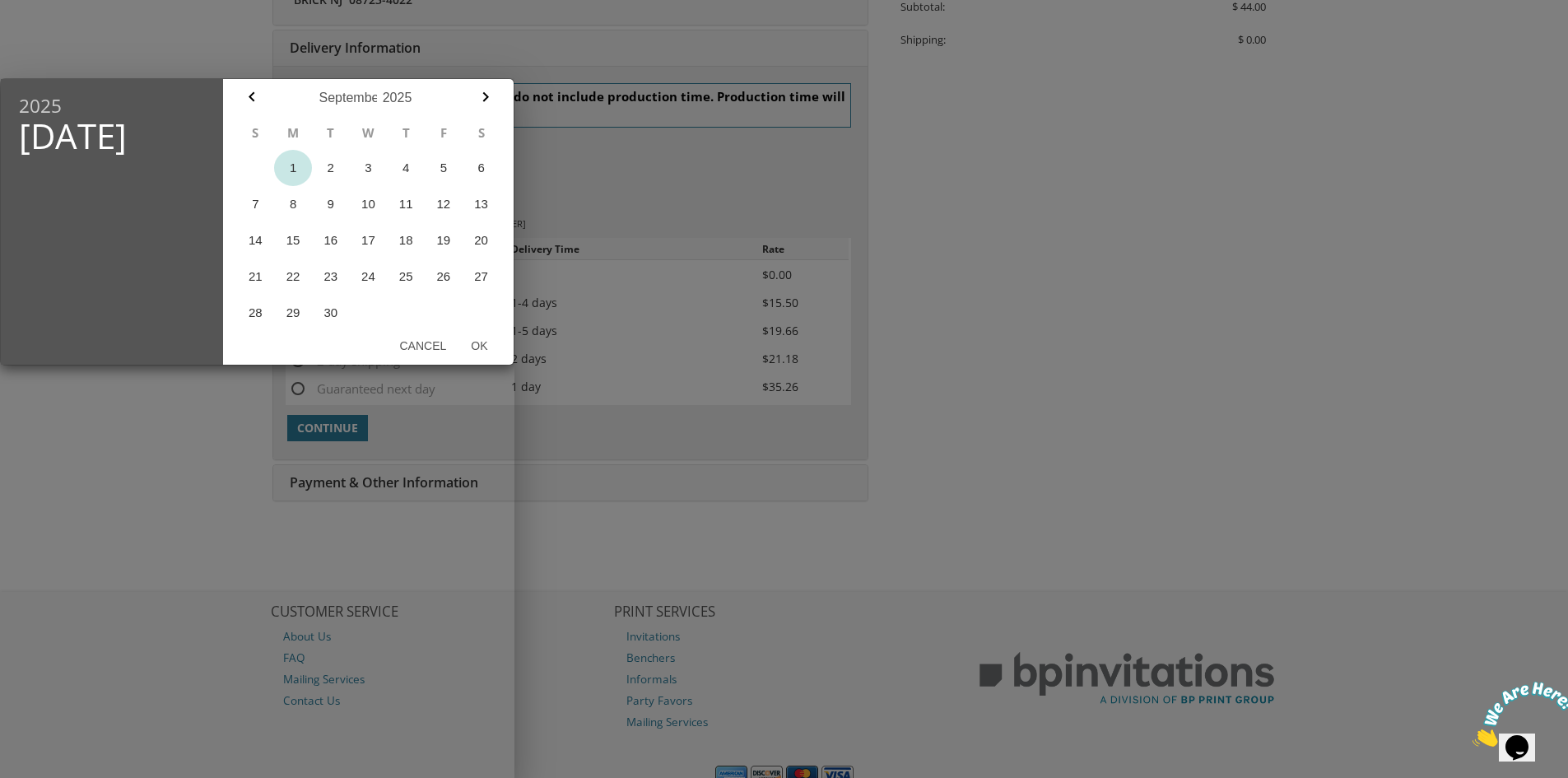
click at [299, 171] on button "1" at bounding box center [293, 168] width 38 height 36
click at [479, 343] on button "Ok" at bounding box center [479, 345] width 41 height 29
type input "Sep 01, 2025"
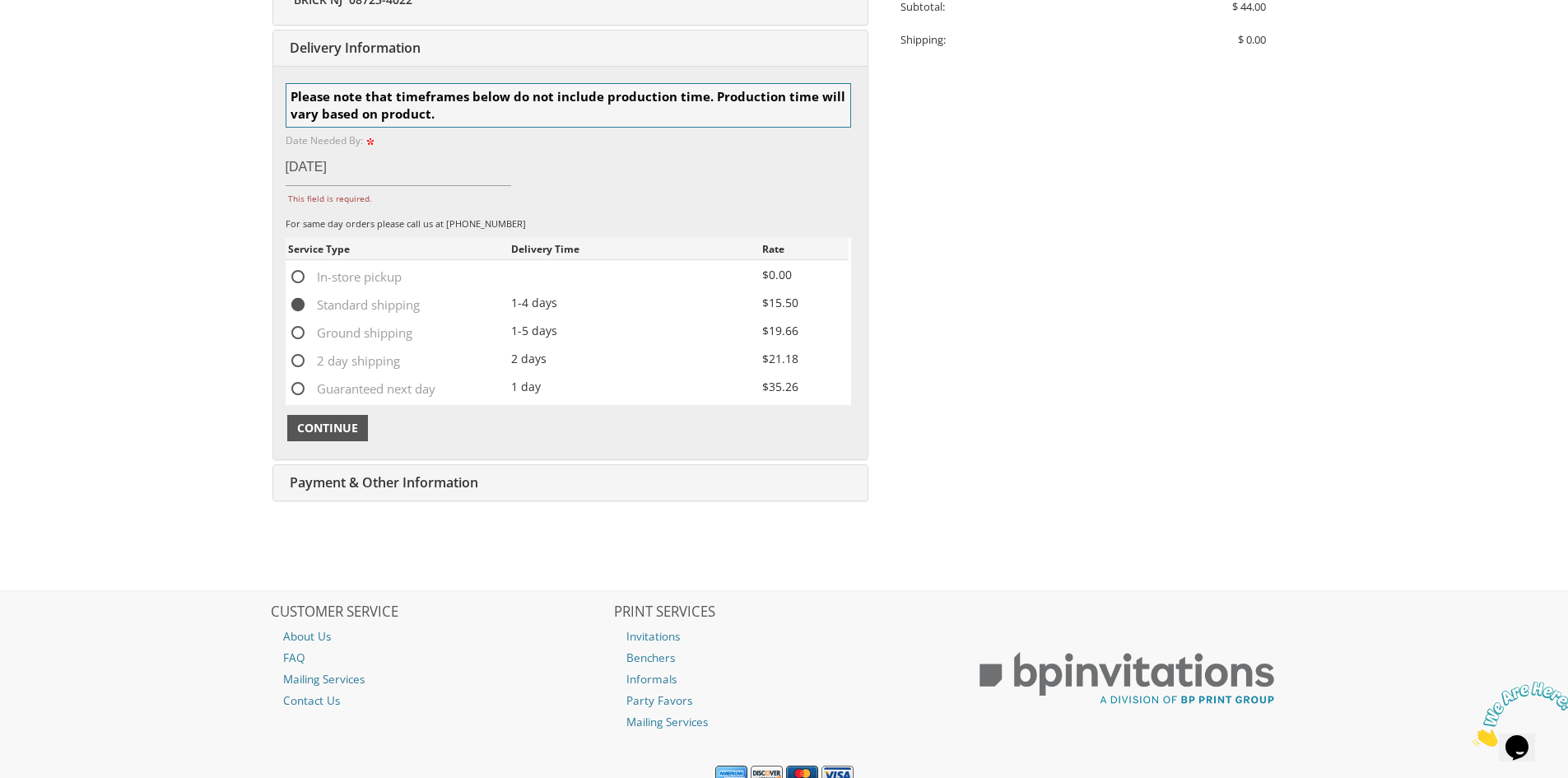
click at [313, 433] on span "Continue" at bounding box center [327, 427] width 61 height 16
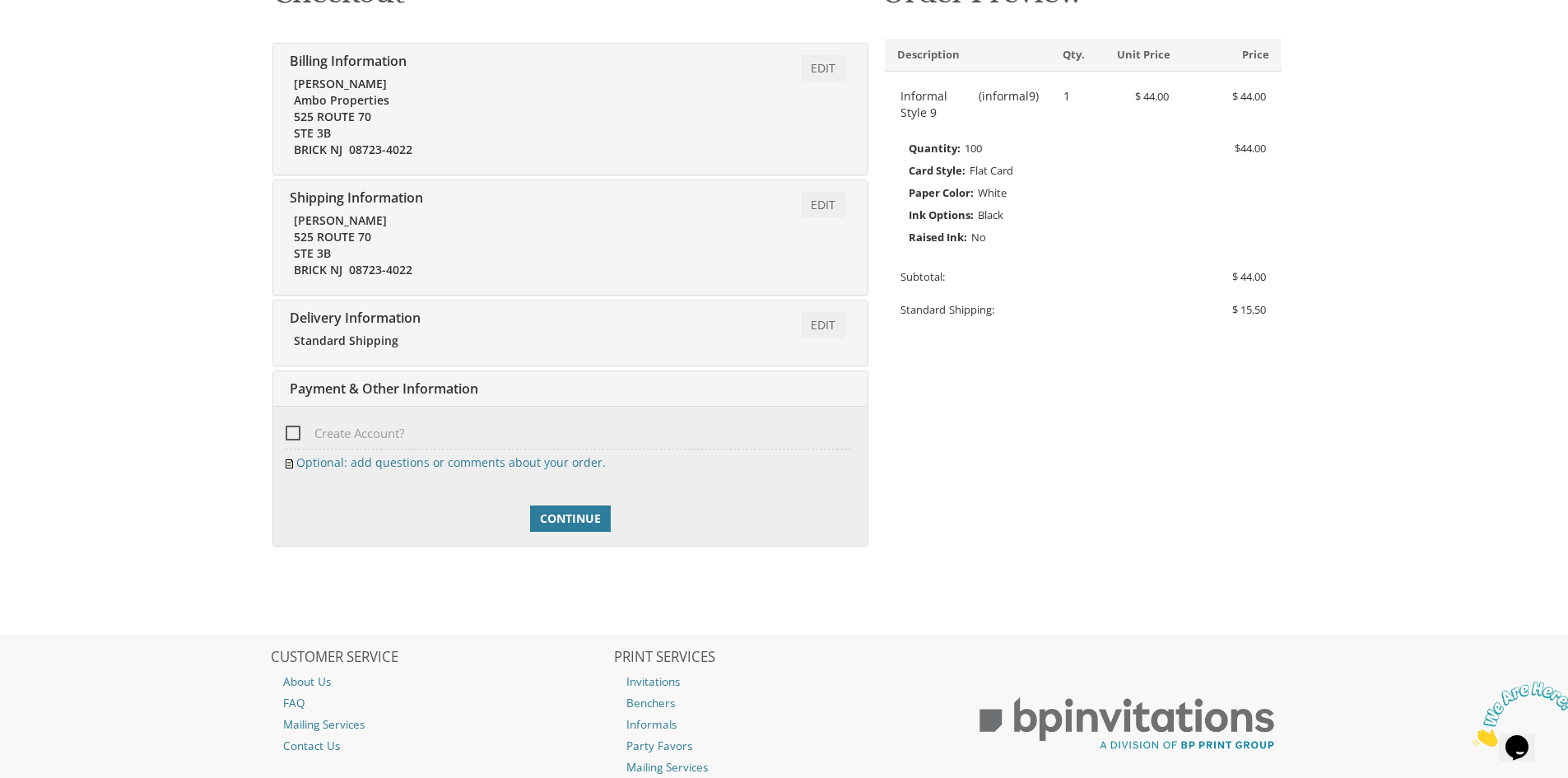
scroll to position [402, 0]
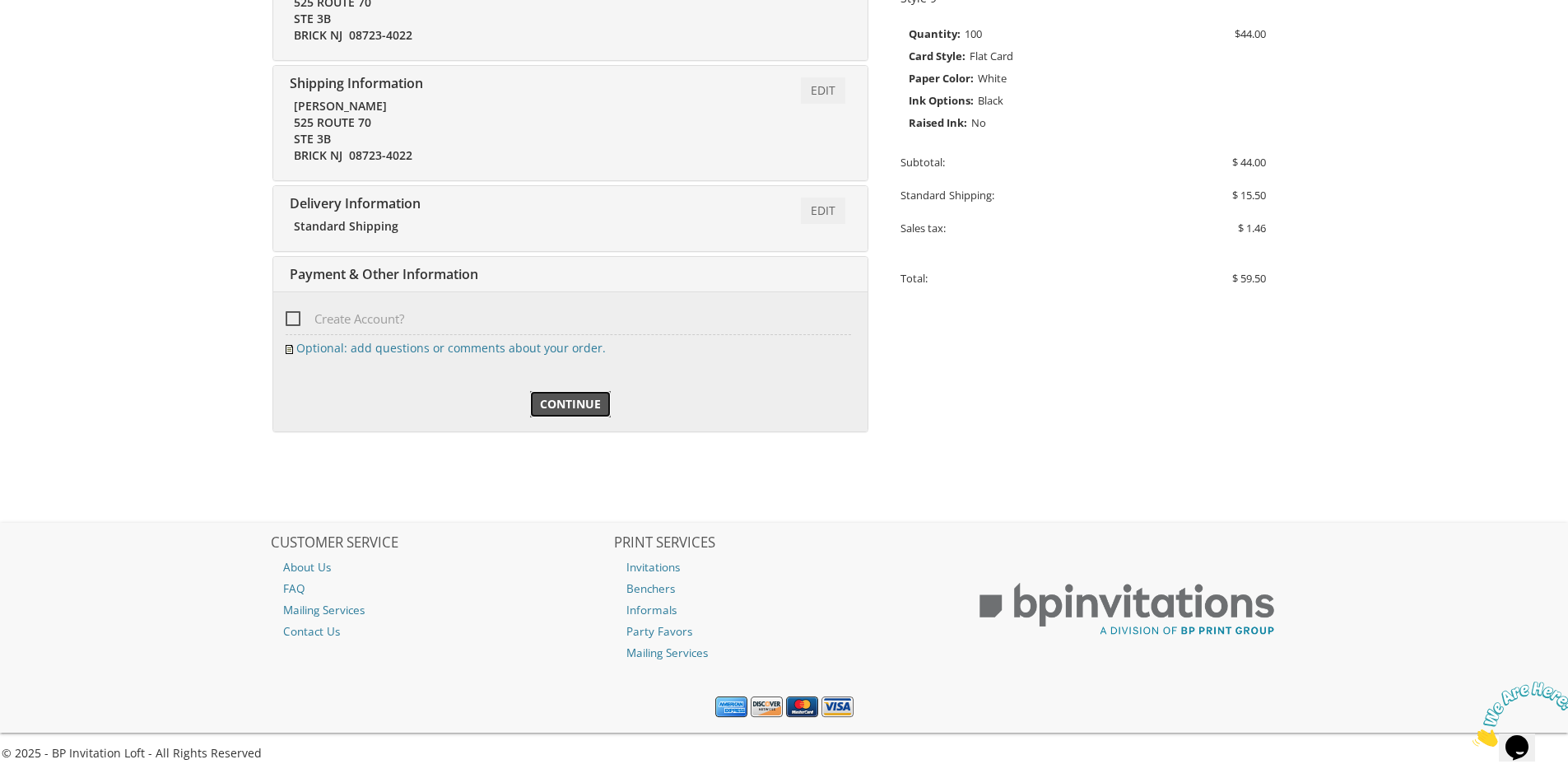
click at [569, 404] on span "Continue" at bounding box center [570, 404] width 61 height 16
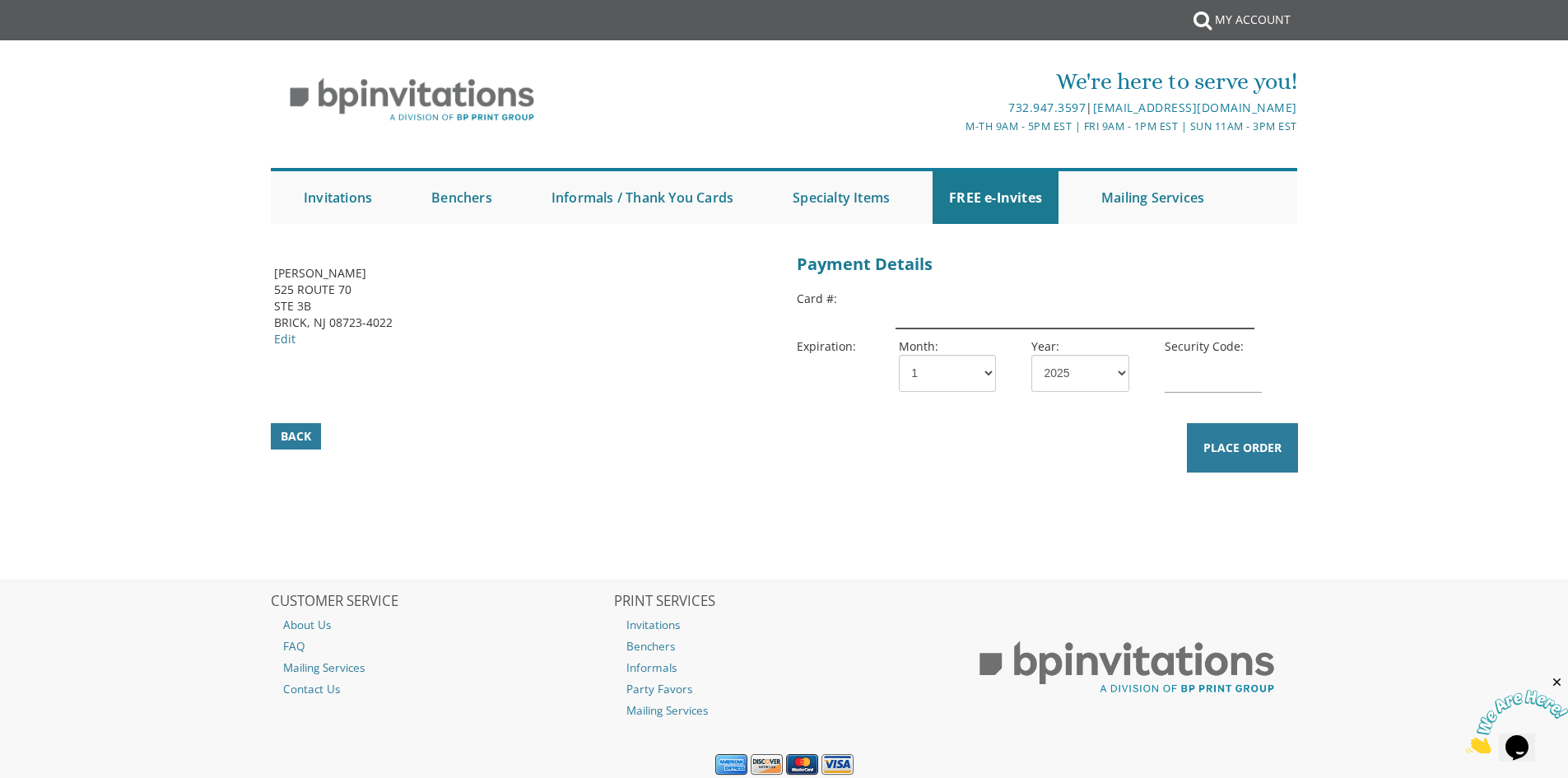
click at [956, 299] on input "text" at bounding box center [1074, 309] width 358 height 38
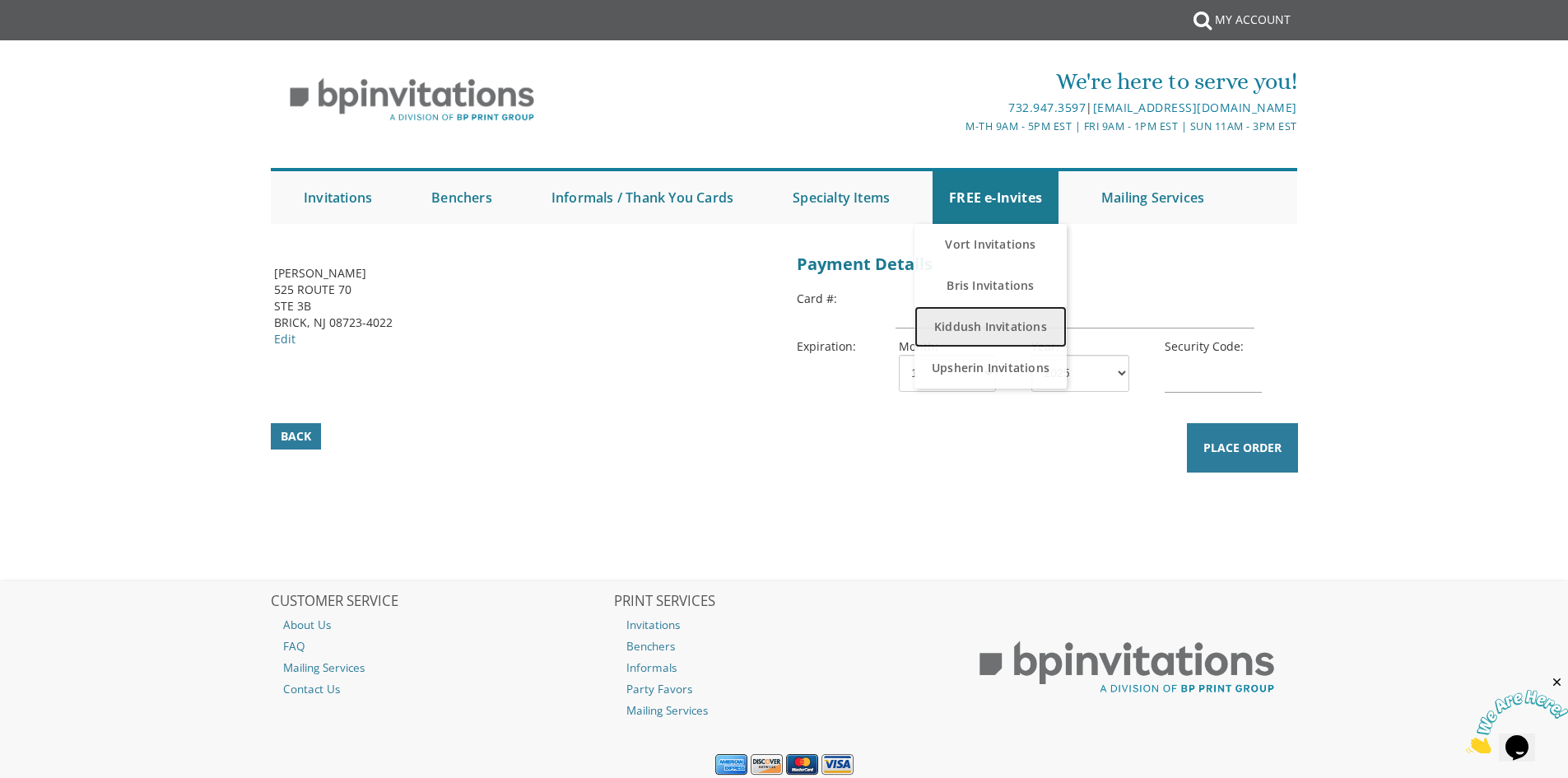
click at [1042, 309] on link "Kiddush Invitations" at bounding box center [990, 327] width 152 height 41
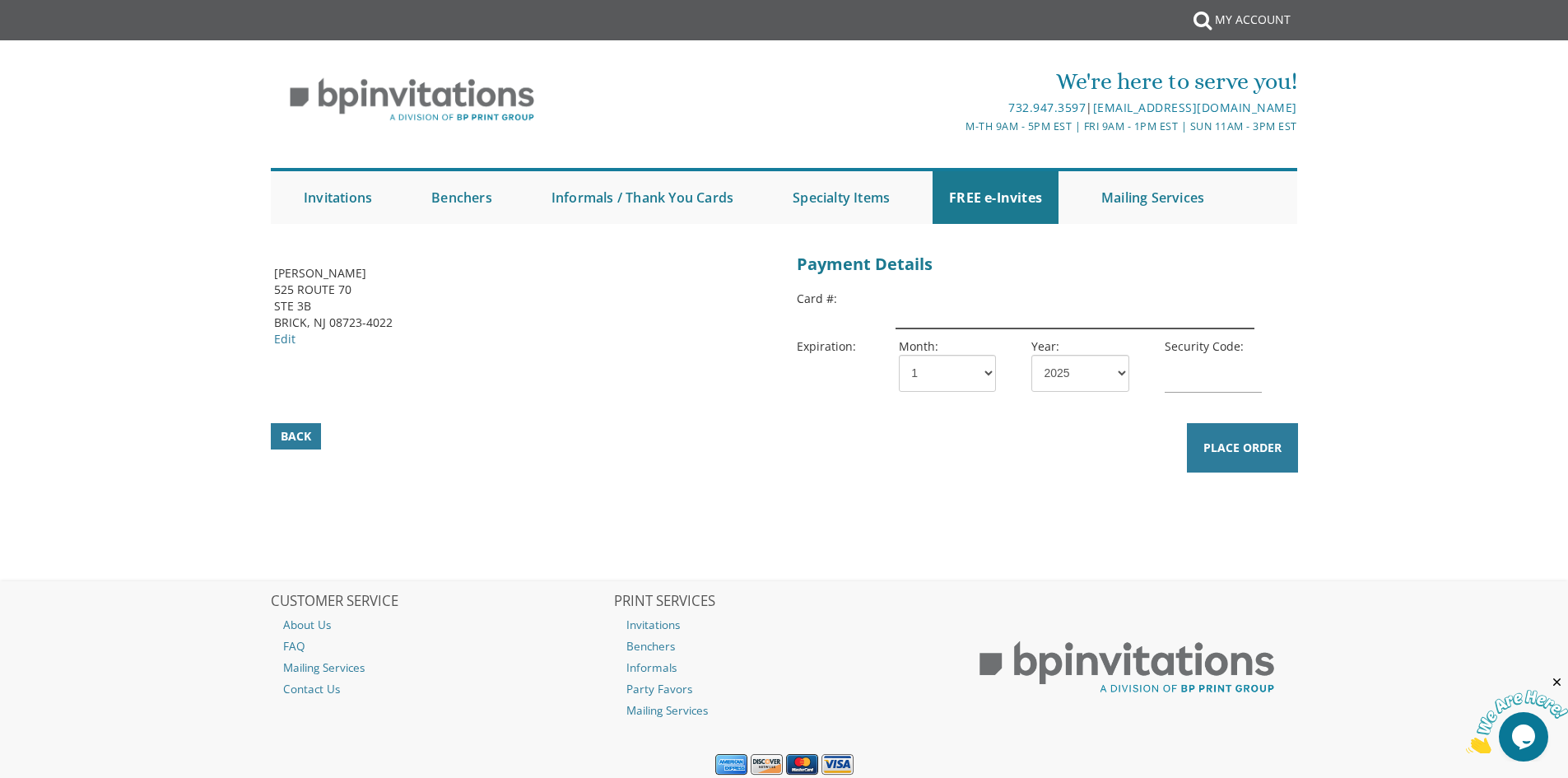
click at [1000, 313] on input "text" at bounding box center [1074, 309] width 358 height 38
type input "[CREDIT_CARD_NUMBER]"
click at [945, 388] on select "1 2 3 4 5 6 7 8 9 10 11 12" at bounding box center [947, 373] width 97 height 37
select select "02"
click at [899, 355] on select "1 2 3 4 5 6 7 8 9 10 11 12" at bounding box center [947, 373] width 97 height 37
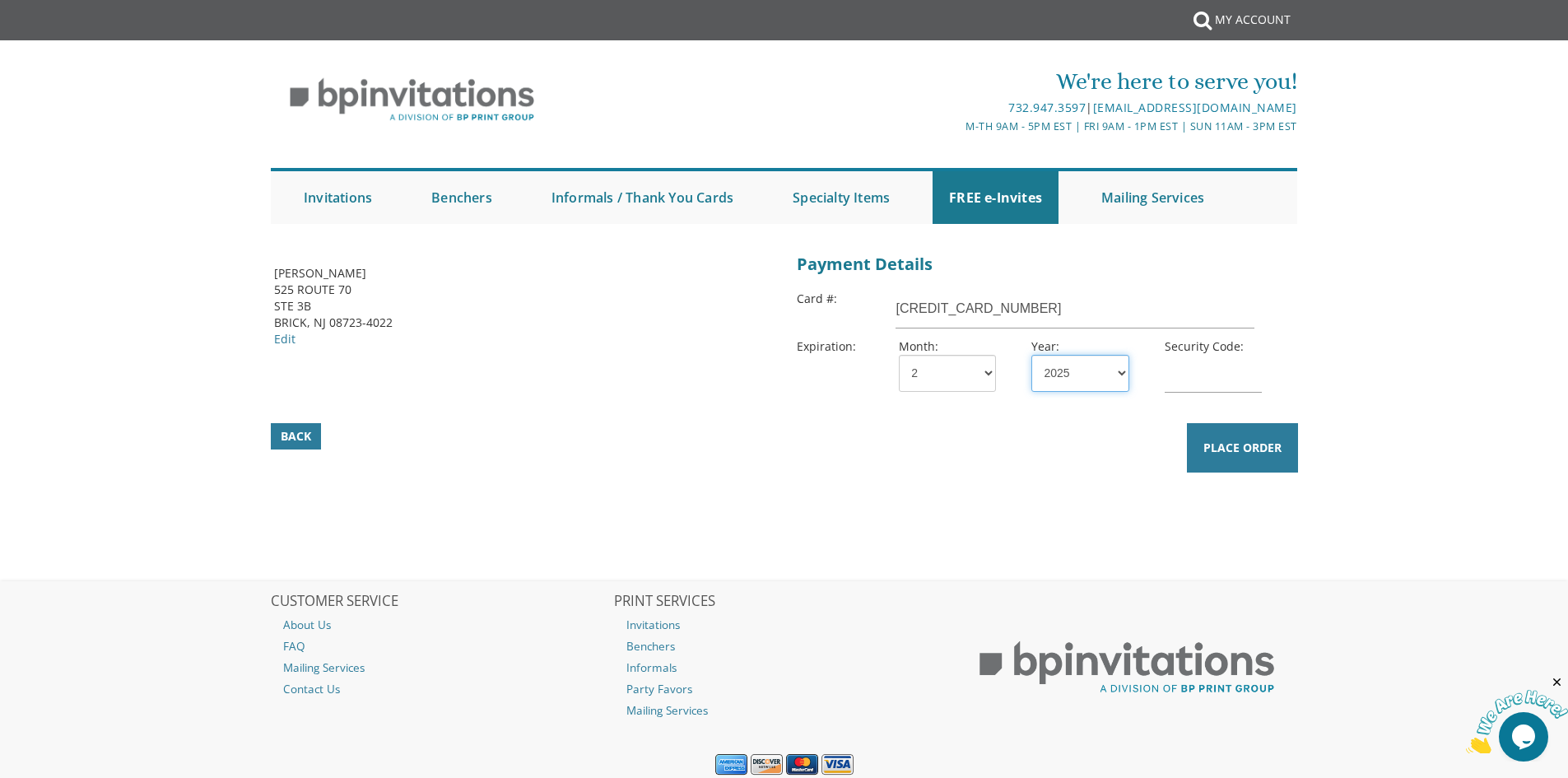
click at [1073, 372] on select "2025 2026 2027 2028 2029 2030 2031 2032 2033 2034 2035" at bounding box center [1080, 373] width 97 height 37
select select "30"
click at [1031, 355] on select "2025 2026 2027 2028 2029 2030 2031 2032 2033 2034 2035" at bounding box center [1080, 373] width 97 height 37
click at [1190, 386] on input "text" at bounding box center [1213, 374] width 97 height 38
type input "689"
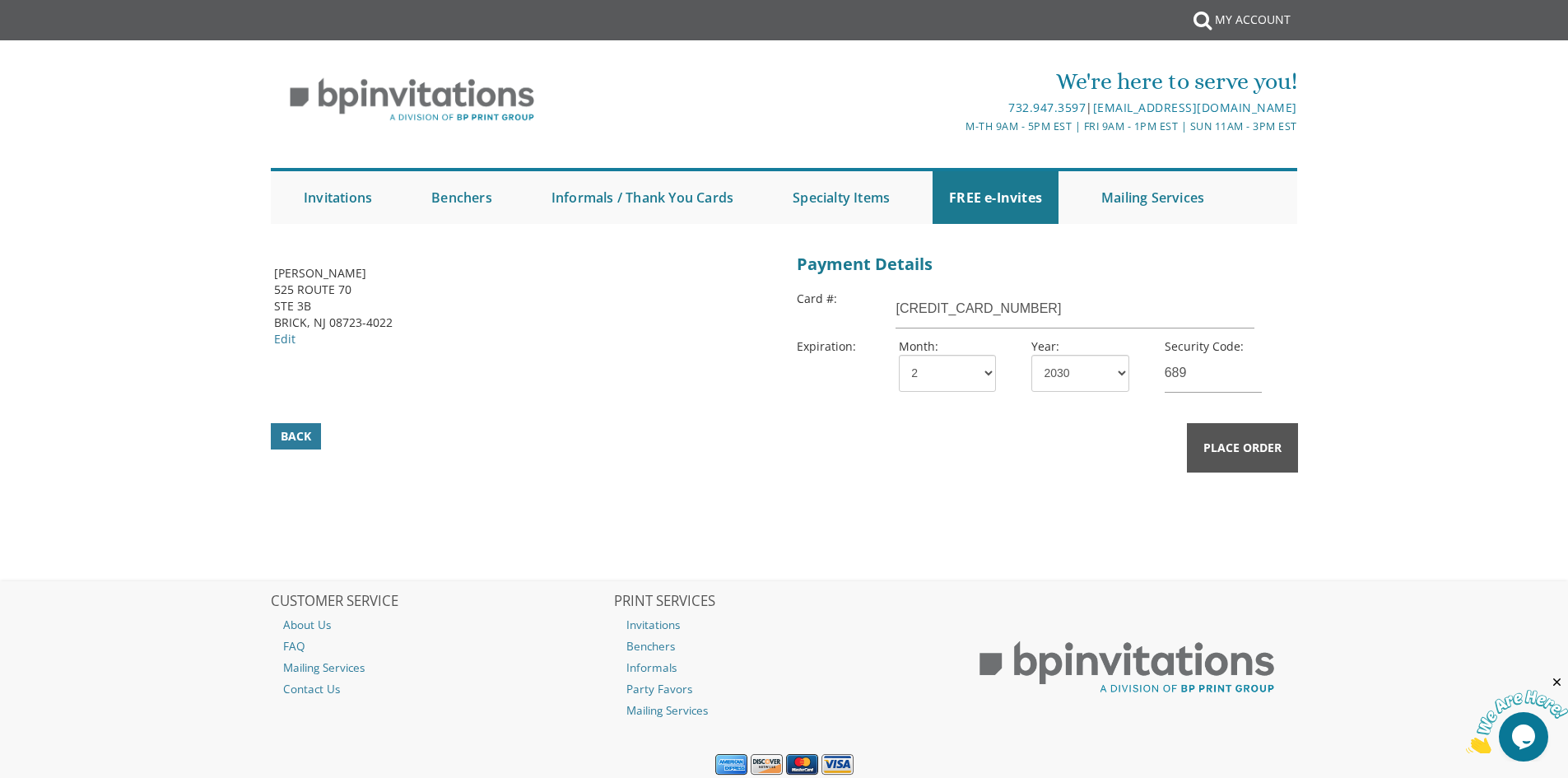
click at [1285, 441] on button "Place Order" at bounding box center [1242, 447] width 111 height 49
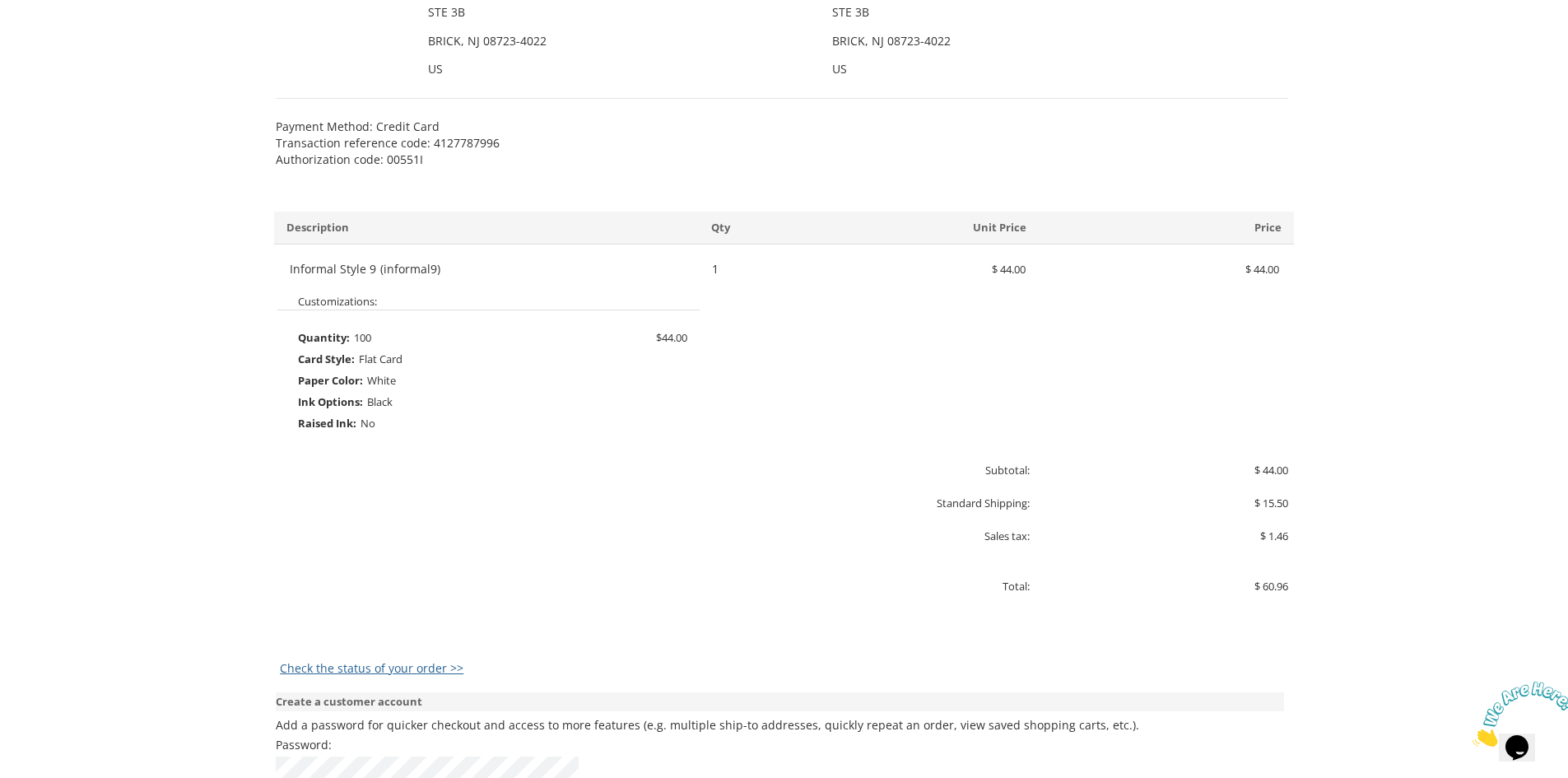
scroll to position [823, 0]
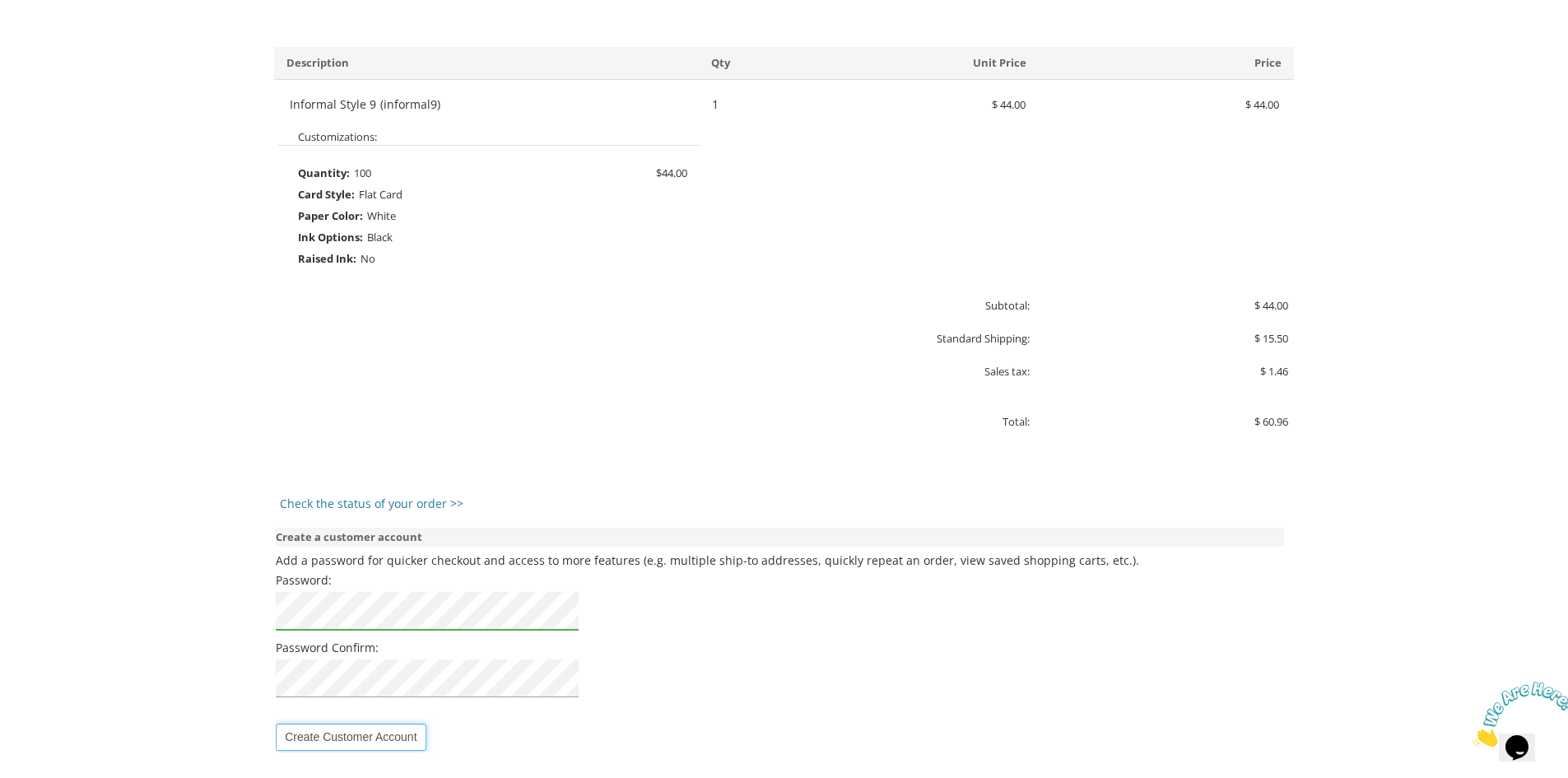
click at [372, 731] on input "Create Customer Account" at bounding box center [351, 738] width 150 height 28
